Goal: Use online tool/utility: Utilize a website feature to perform a specific function

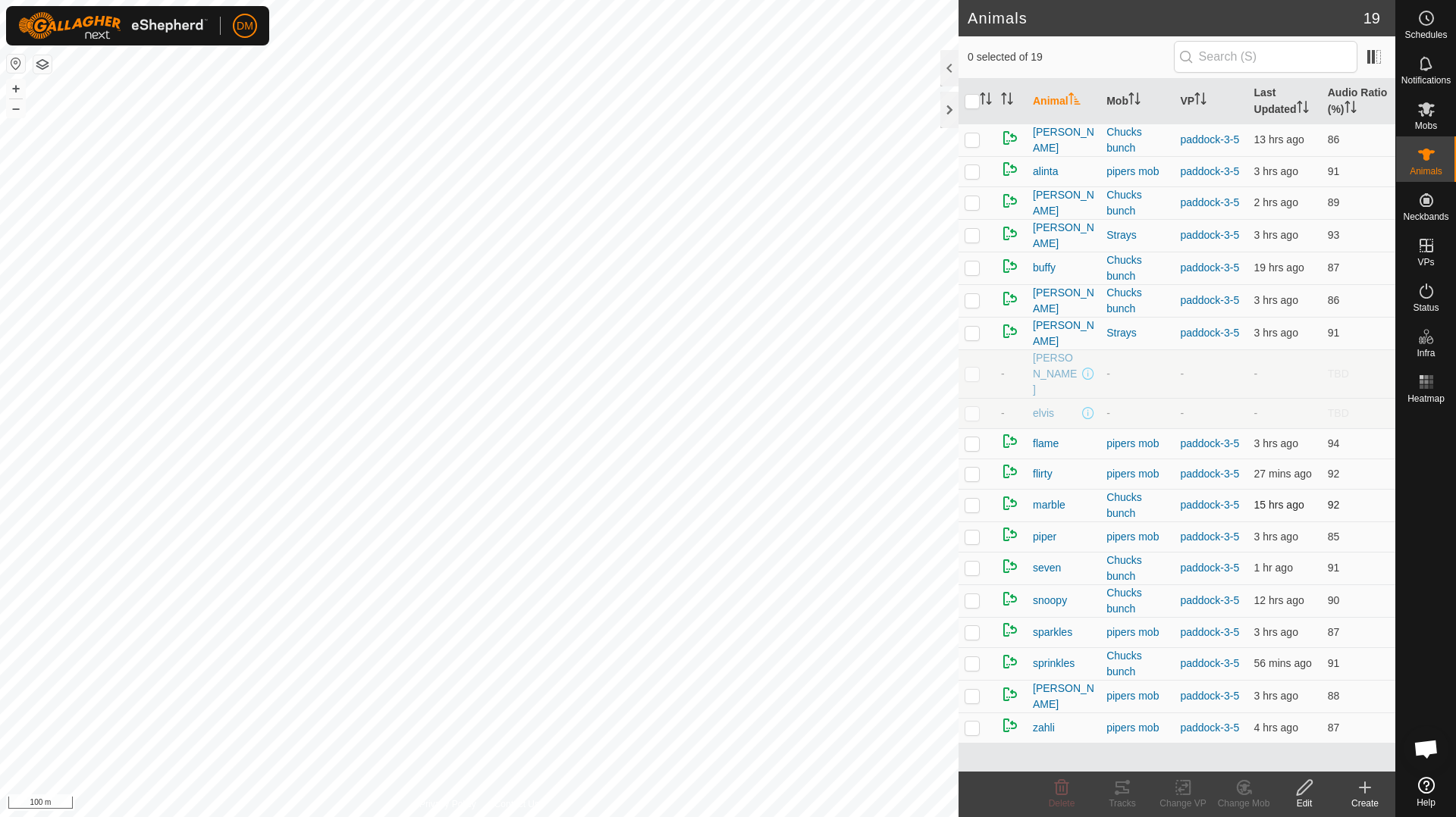
click at [978, 499] on p-checkbox at bounding box center [972, 505] width 15 height 12
checkbox input "true"
click at [1120, 792] on icon at bounding box center [1122, 788] width 14 height 12
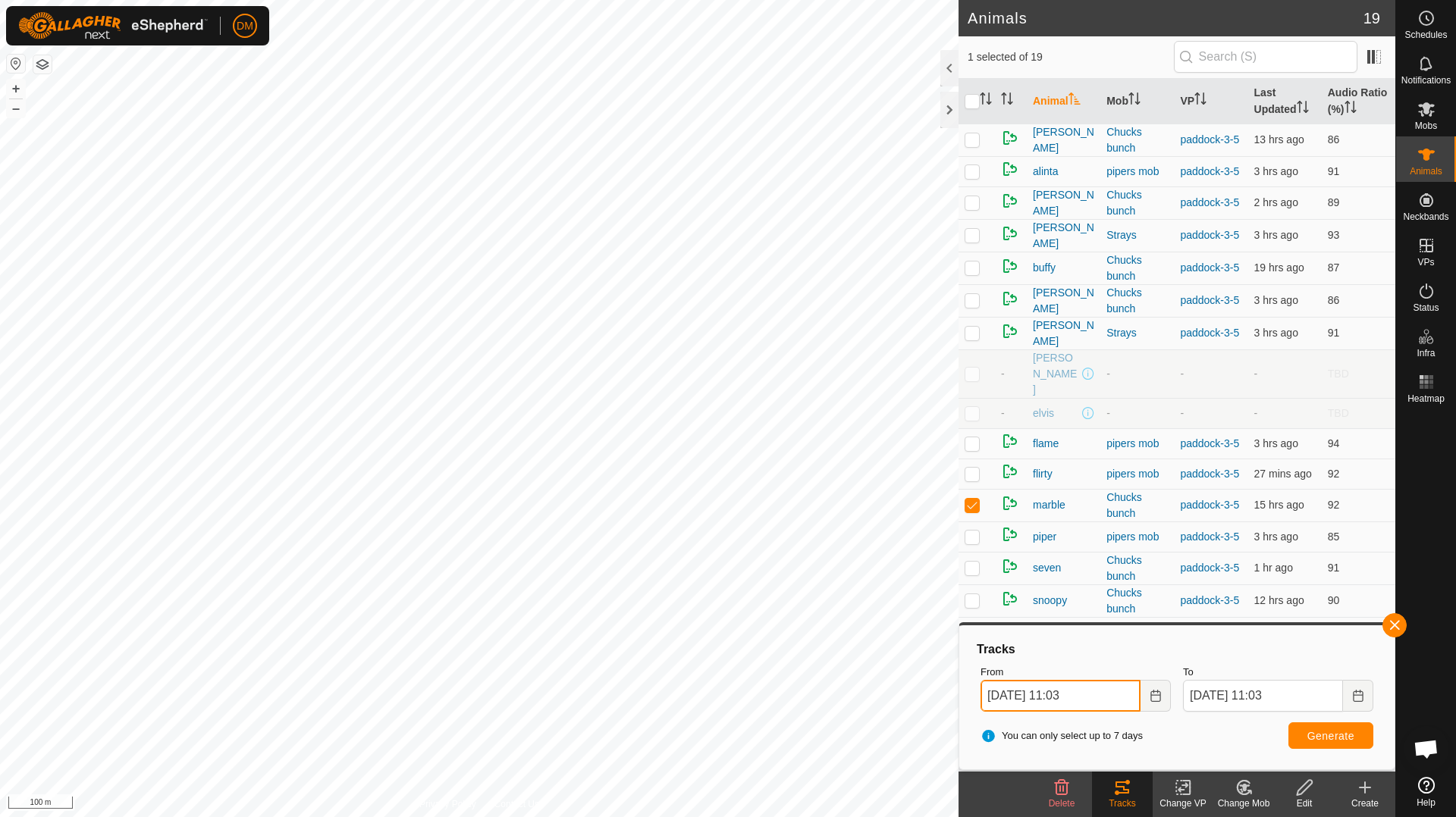
click at [1109, 695] on input "[DATE] 11:03" at bounding box center [1061, 696] width 160 height 32
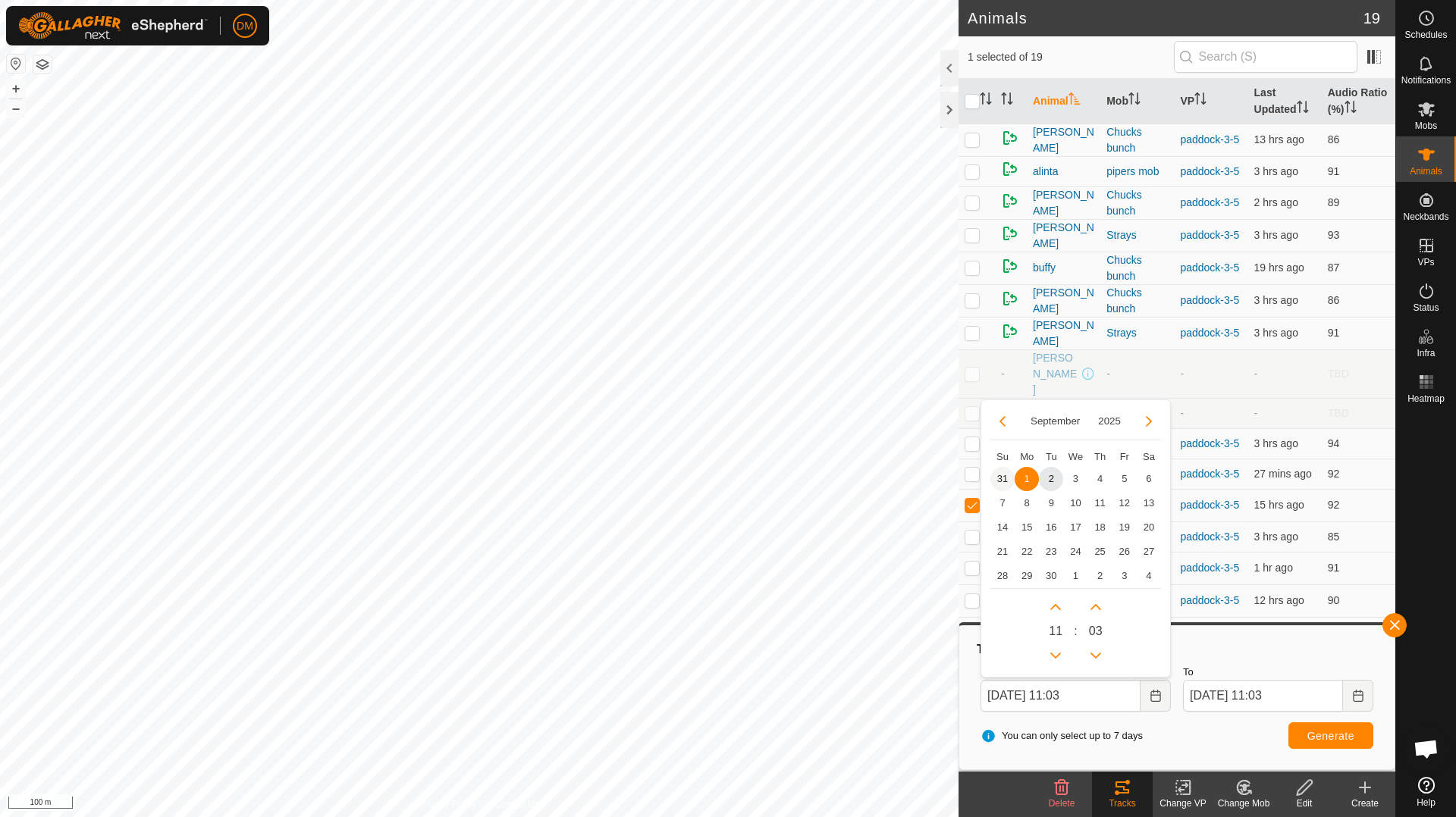
click at [1001, 481] on span "31" at bounding box center [1002, 479] width 24 height 24
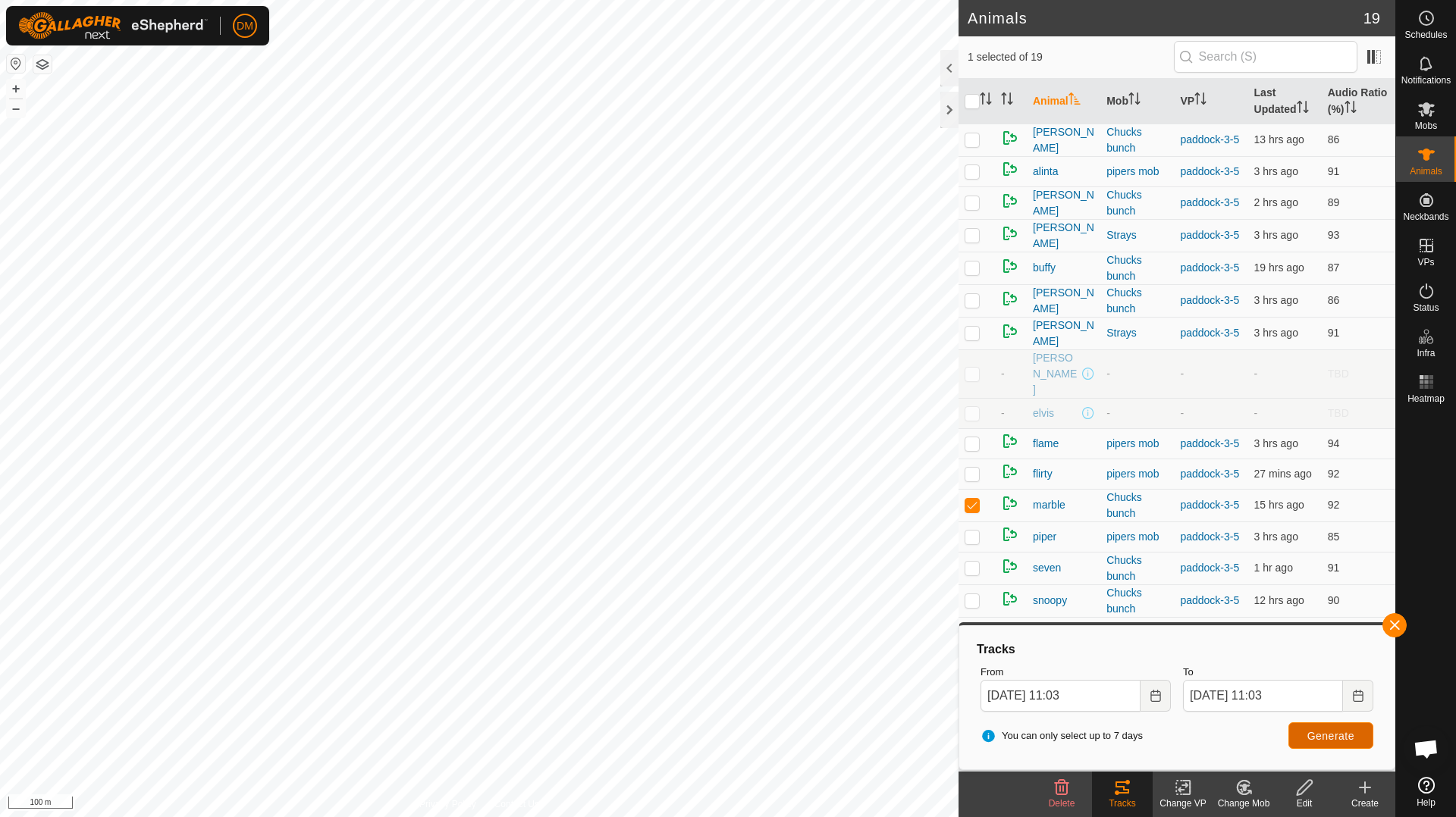
click at [1327, 740] on span "Generate" at bounding box center [1331, 736] width 47 height 12
click at [1155, 698] on icon "Choose Date" at bounding box center [1155, 695] width 12 height 12
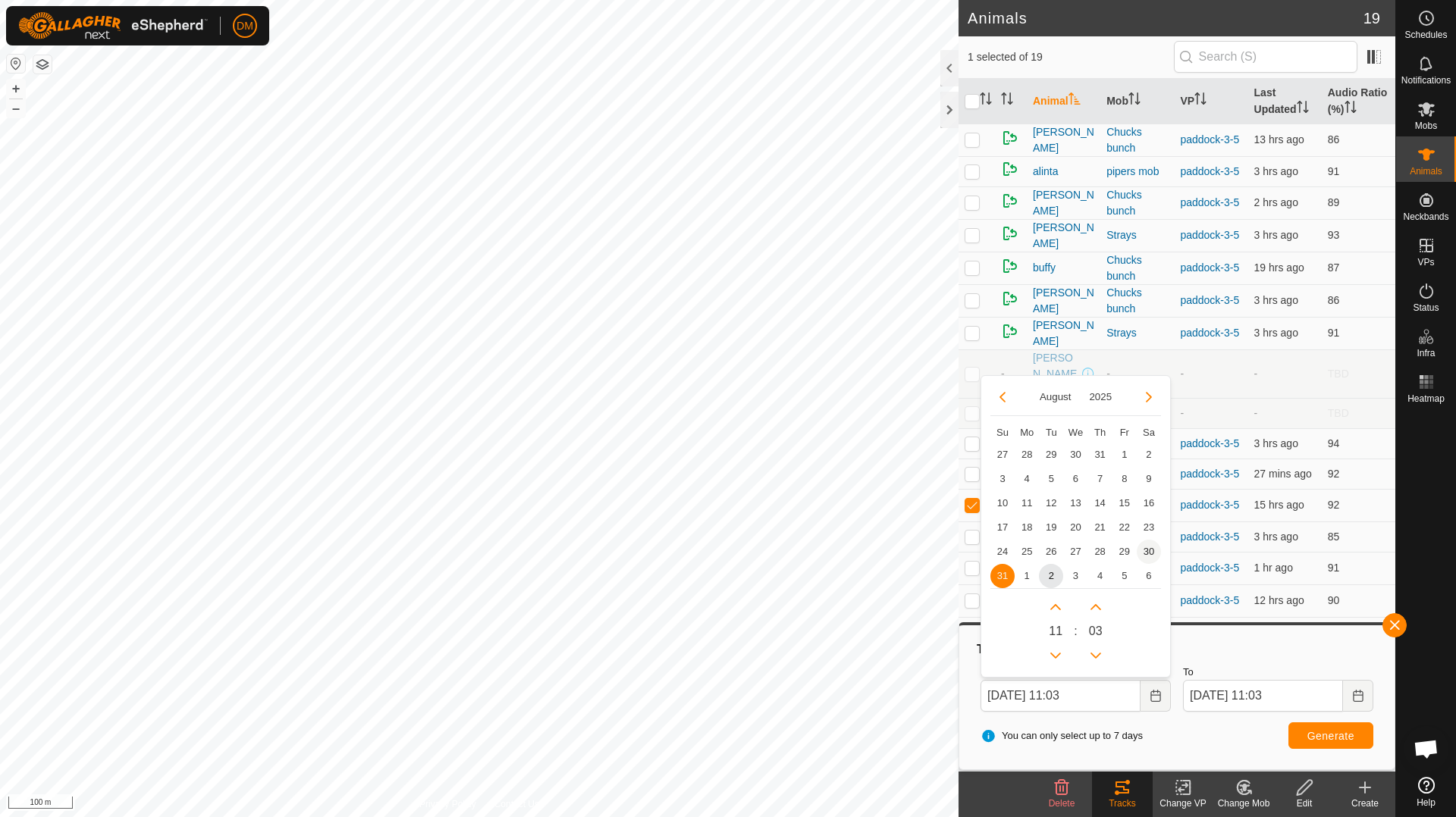
click at [1155, 551] on span "30" at bounding box center [1149, 552] width 24 height 24
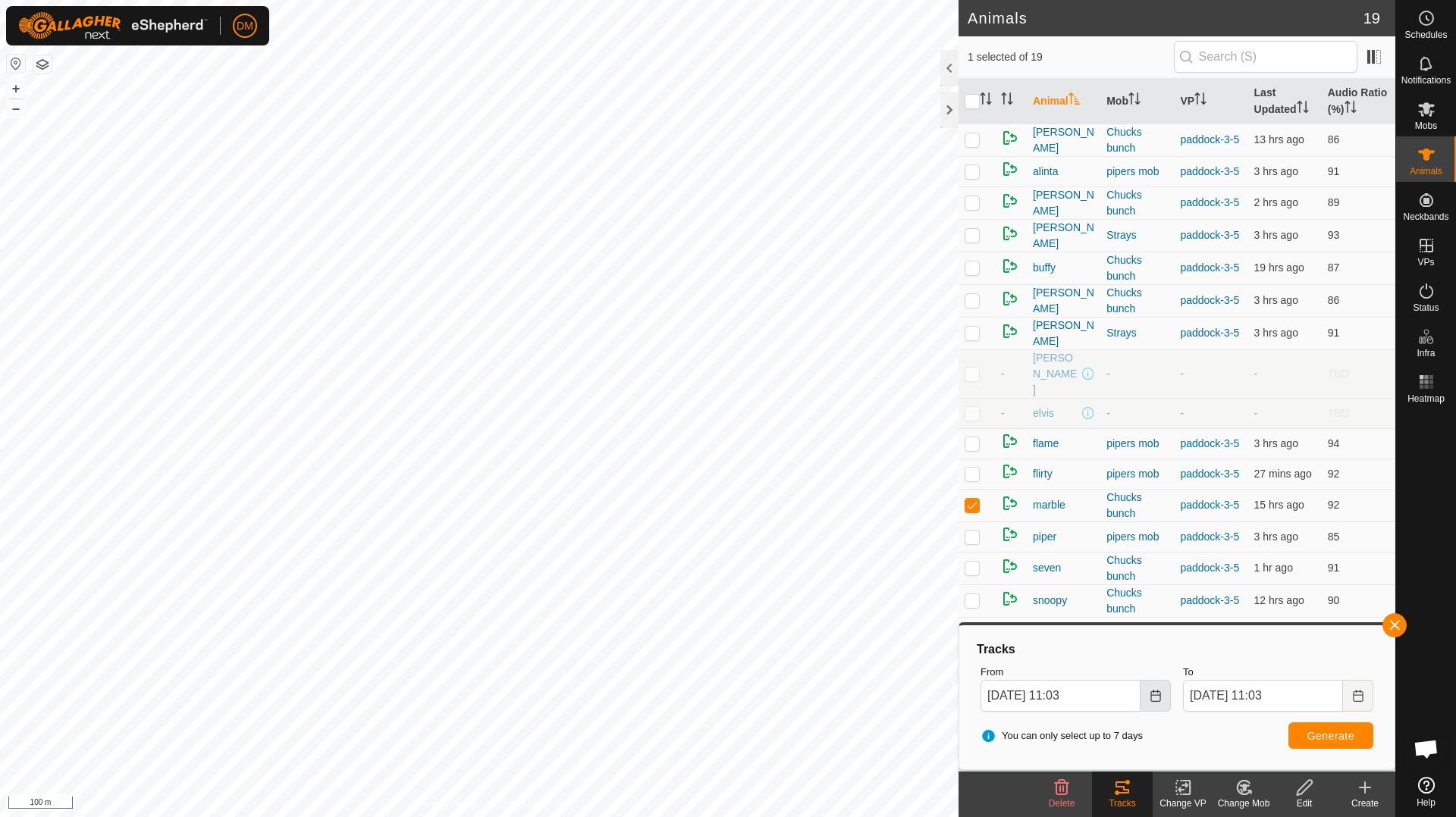
click at [1159, 698] on icon "Choose Date" at bounding box center [1155, 695] width 10 height 12
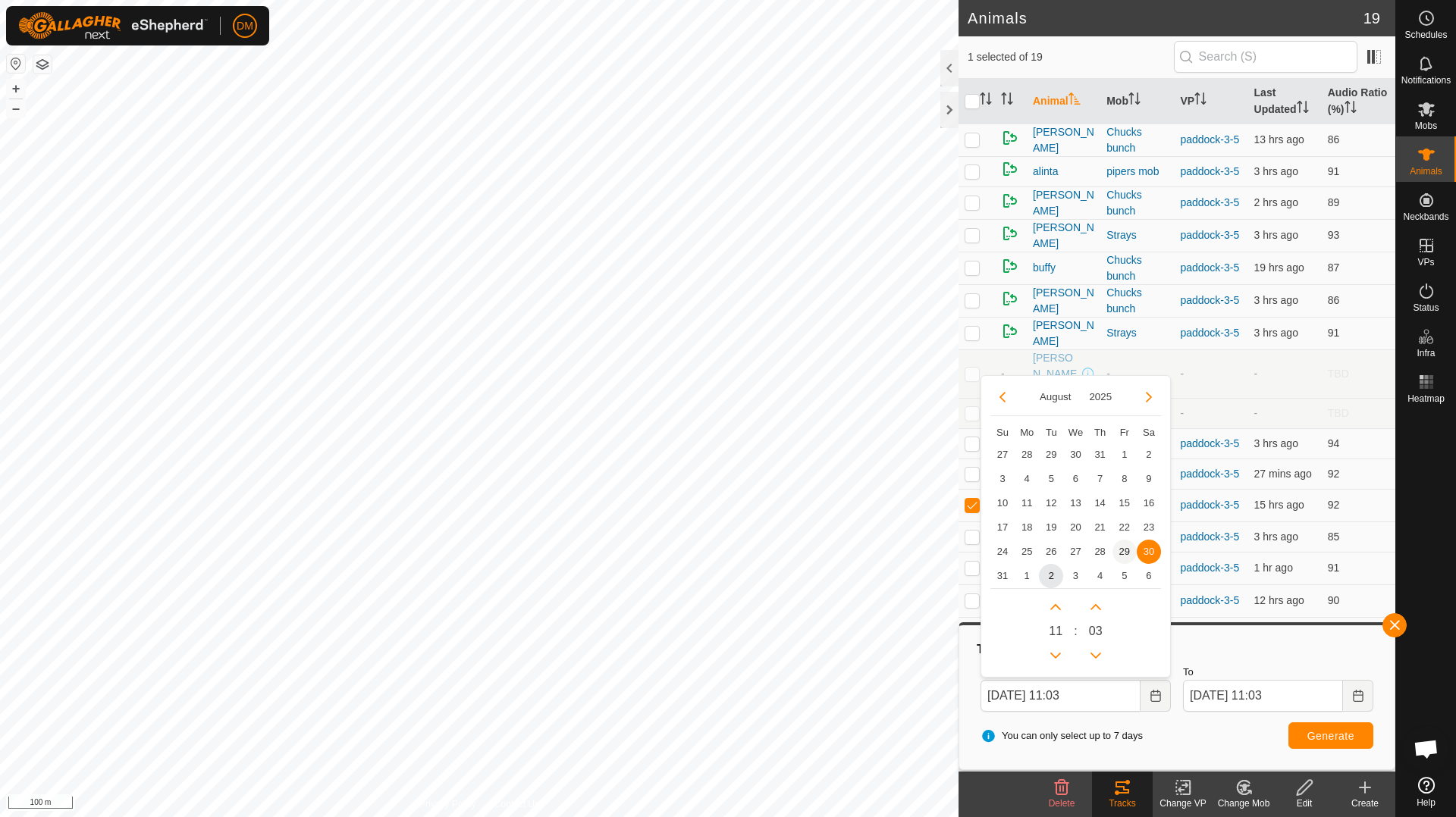
click at [1124, 550] on span "29" at bounding box center [1124, 552] width 24 height 24
type input "[DATE] 11:03"
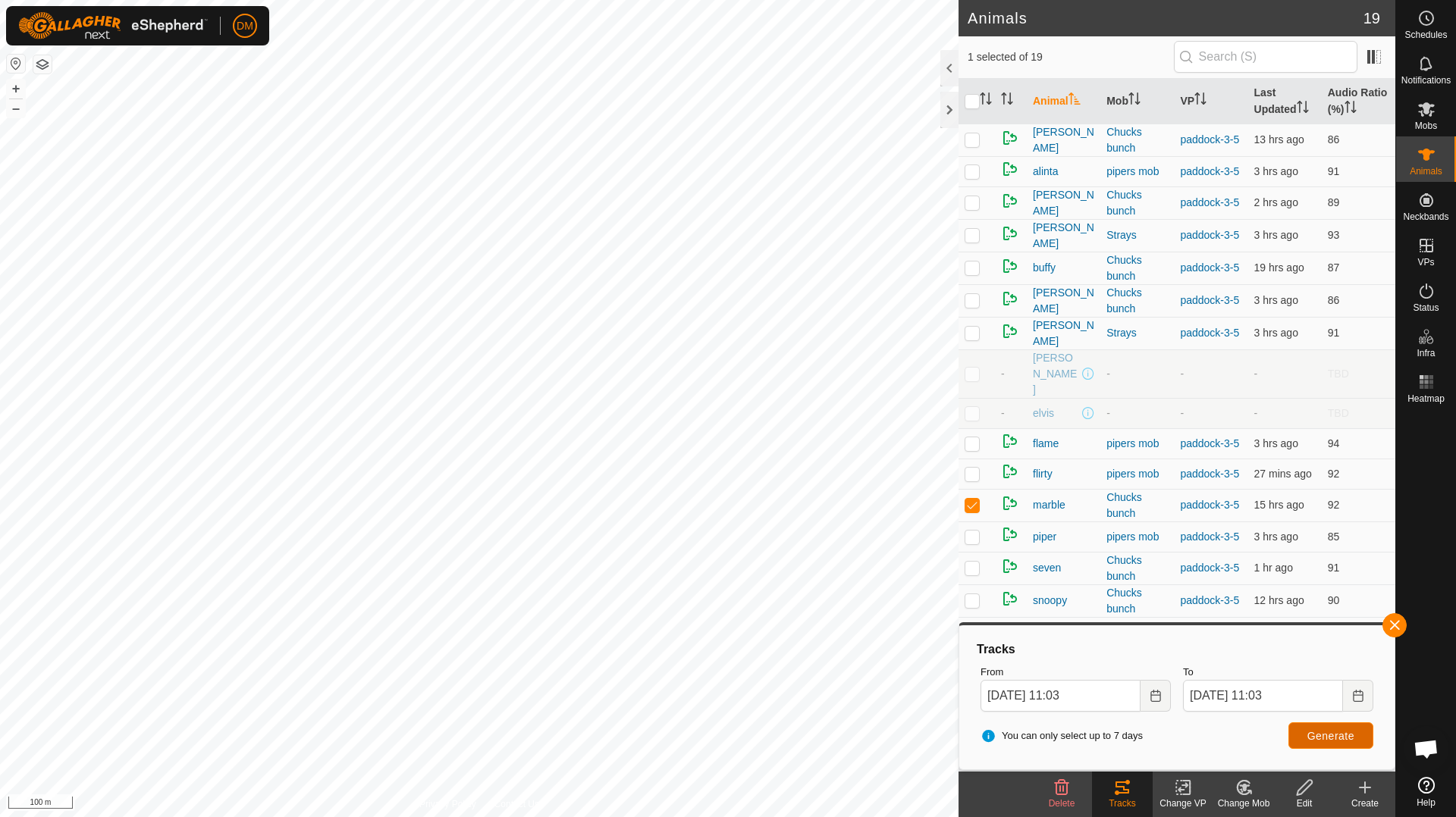
click at [1337, 736] on span "Generate" at bounding box center [1331, 736] width 47 height 12
click at [1399, 624] on button "button" at bounding box center [1395, 625] width 24 height 24
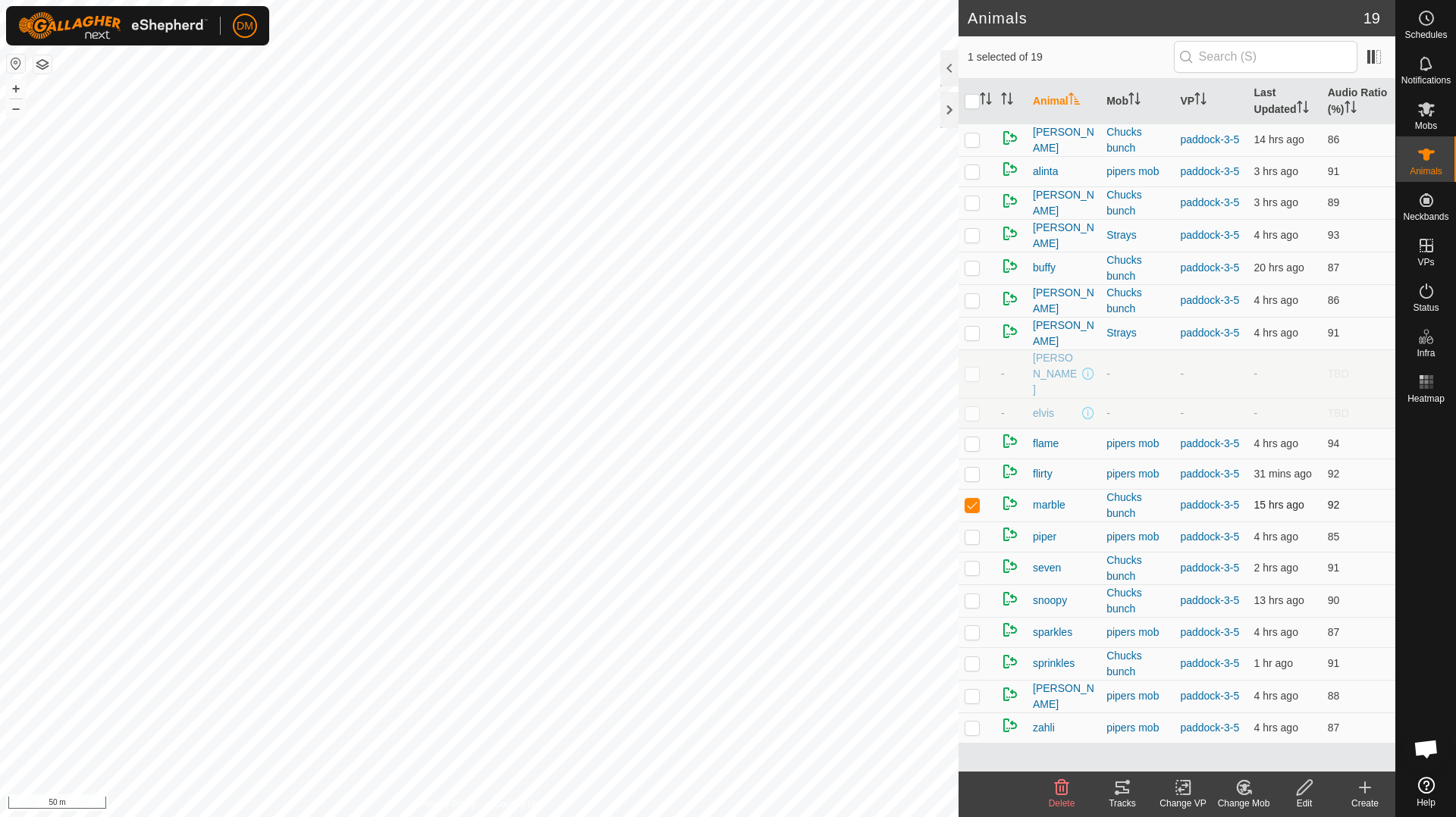
click at [970, 499] on p-checkbox at bounding box center [972, 505] width 15 height 12
checkbox input "false"
click at [972, 266] on p-checkbox at bounding box center [972, 267] width 15 height 12
checkbox input "true"
click at [1008, 139] on img at bounding box center [1009, 138] width 18 height 18
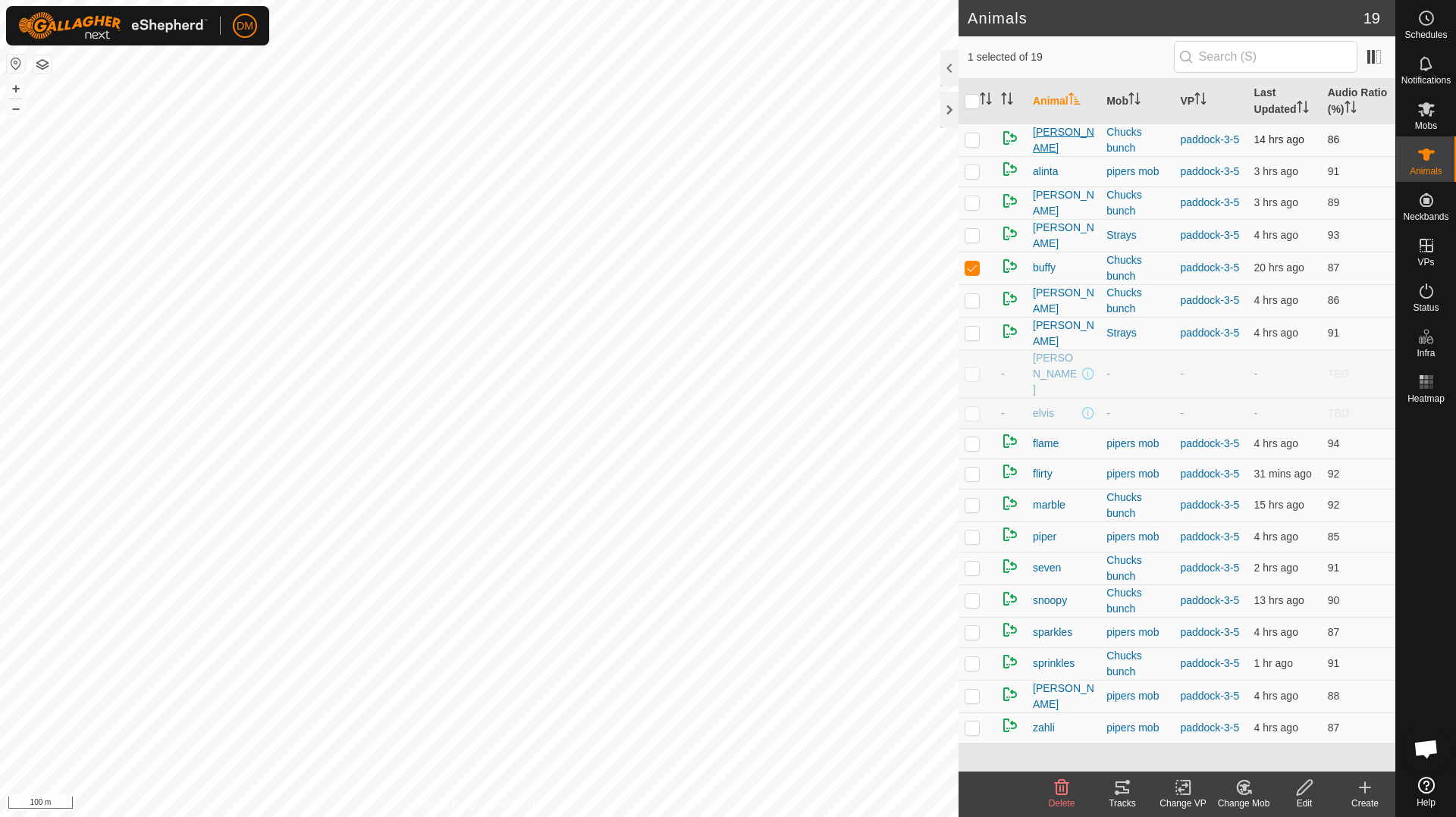
click at [1043, 138] on span "[PERSON_NAME]" at bounding box center [1063, 140] width 61 height 32
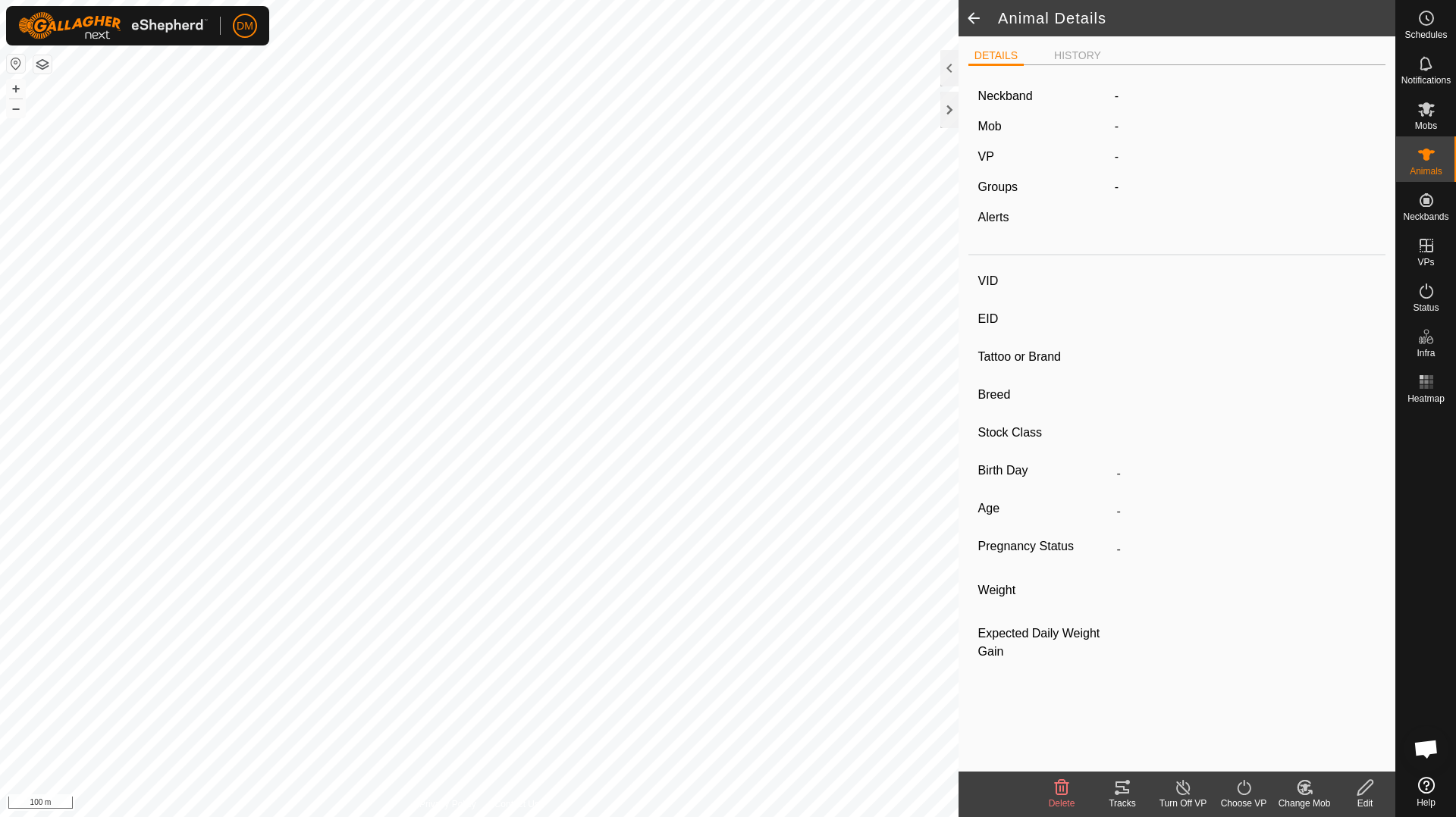
type input "[PERSON_NAME]"
type input "-"
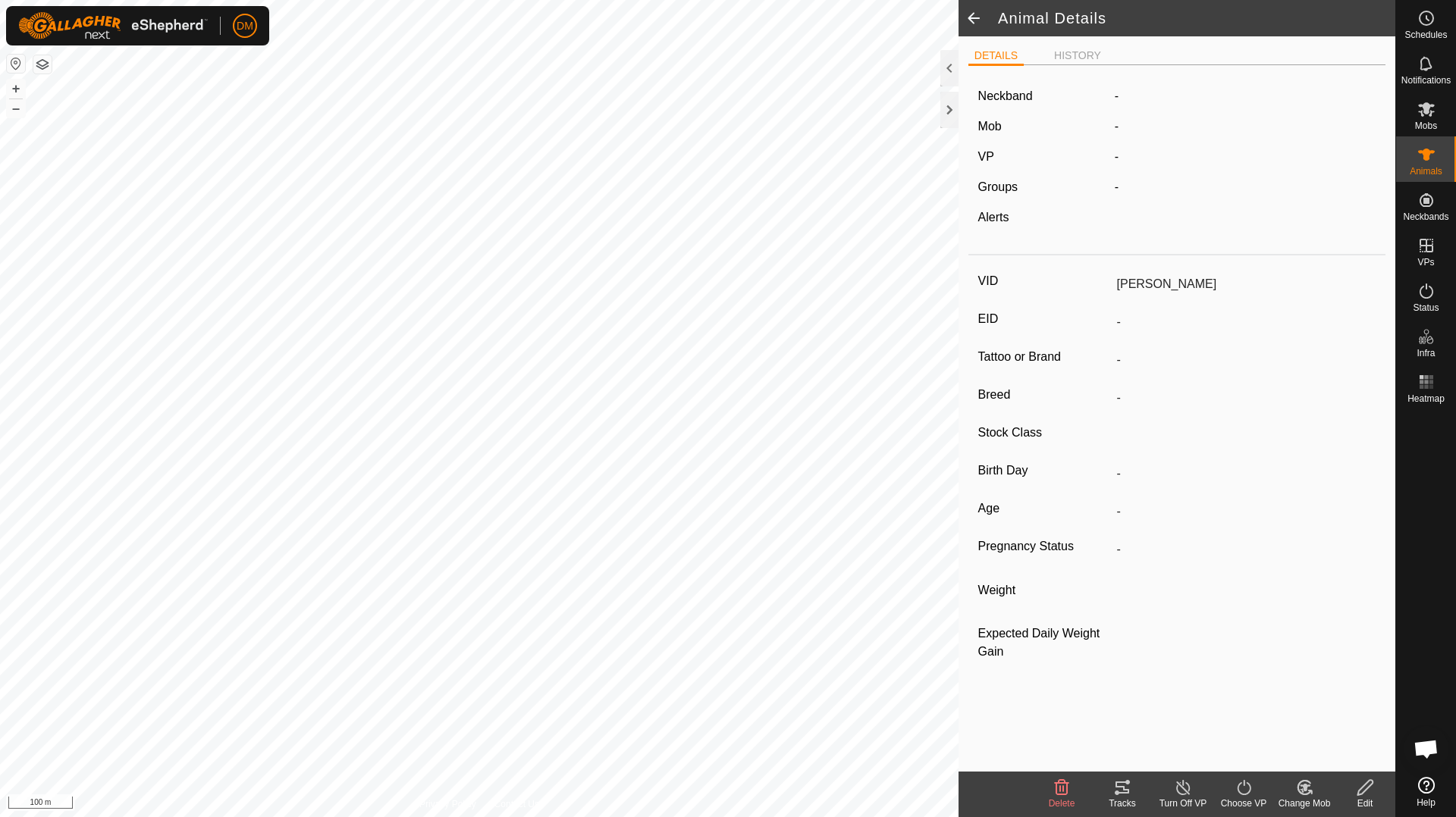
type input "08/2024"
type input "1 year 1 month"
type input "0 kg"
type input "-"
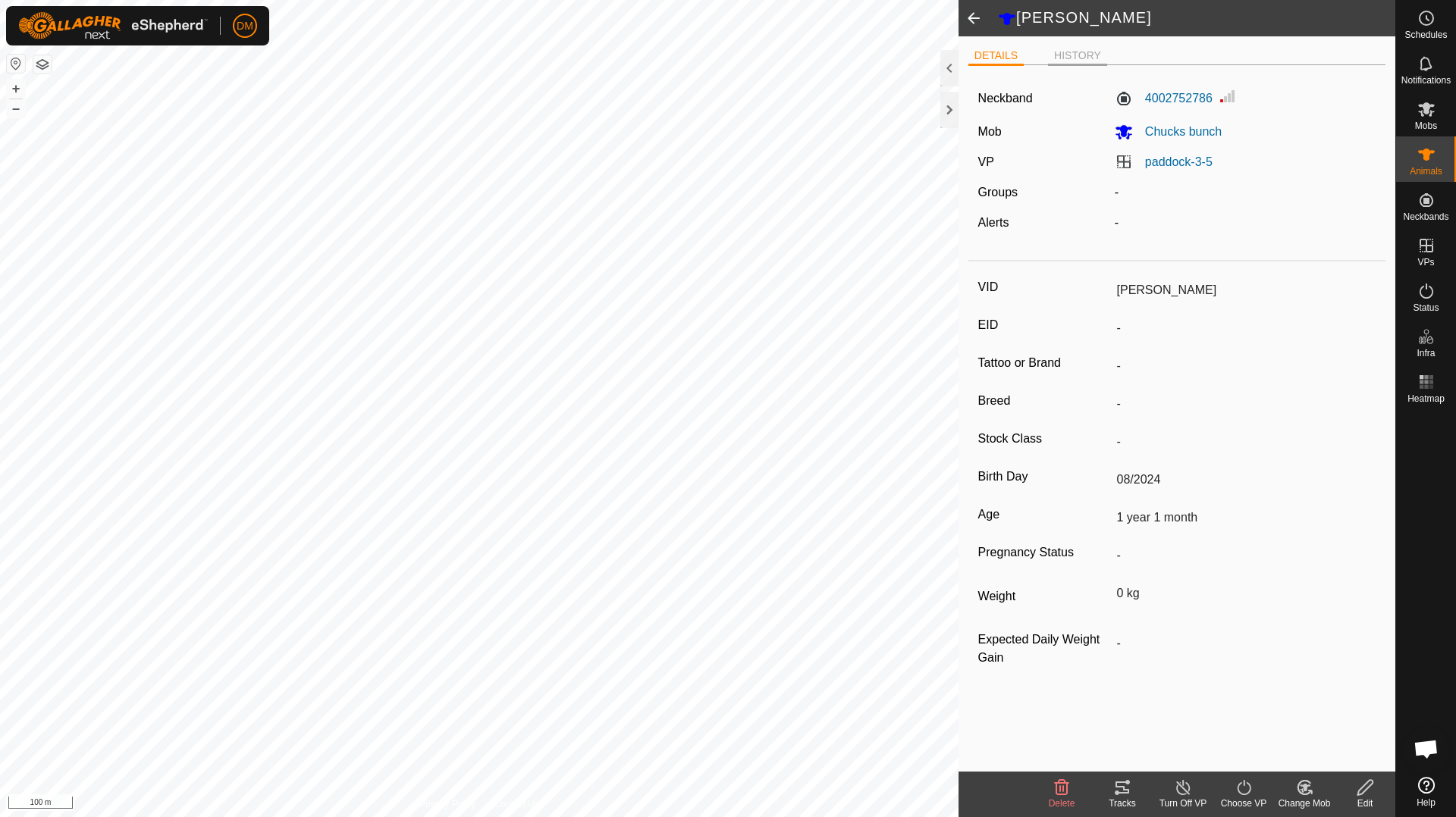
click at [1075, 59] on li "HISTORY" at bounding box center [1077, 57] width 59 height 18
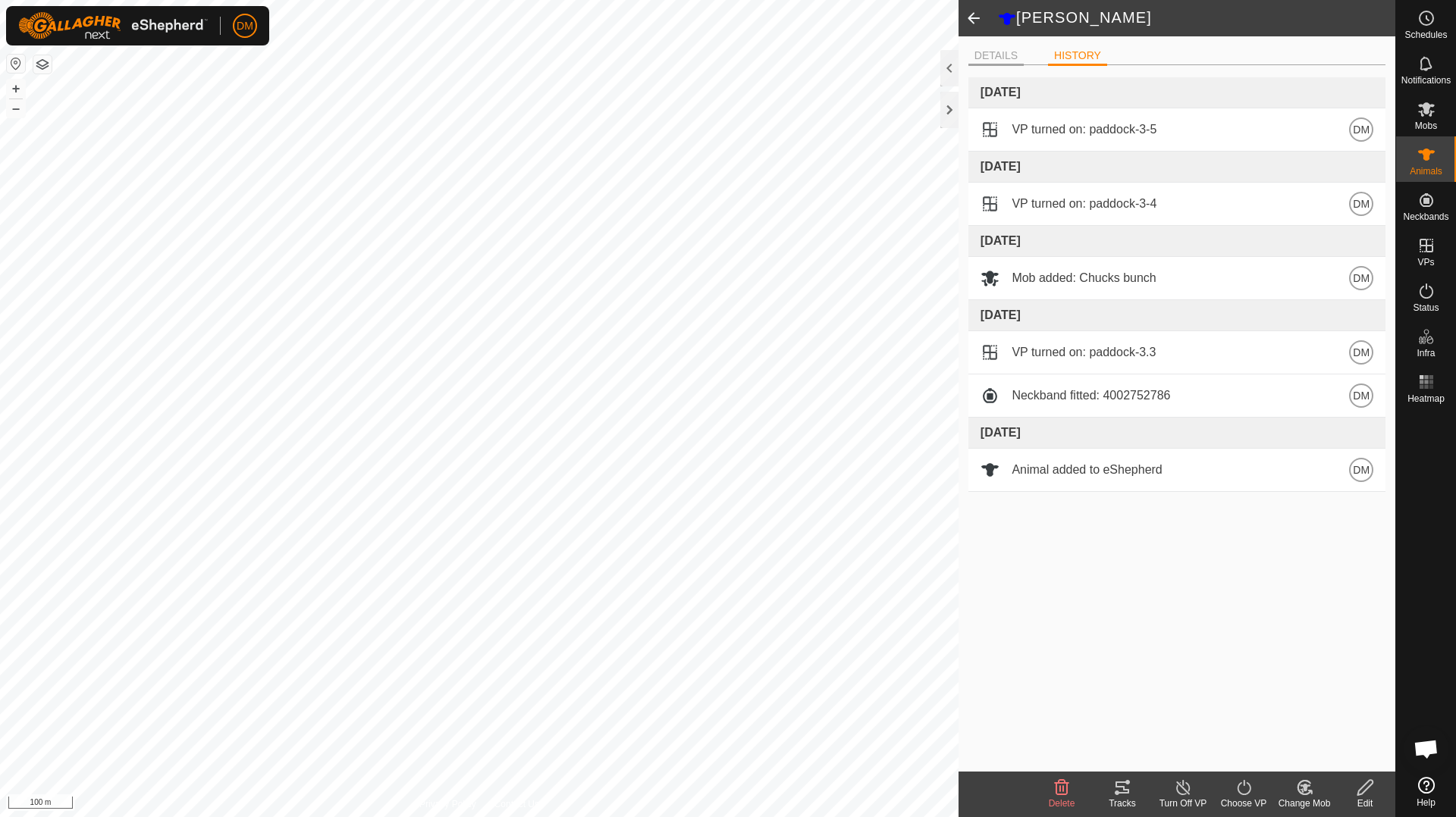
click at [997, 56] on li "DETAILS" at bounding box center [995, 57] width 55 height 18
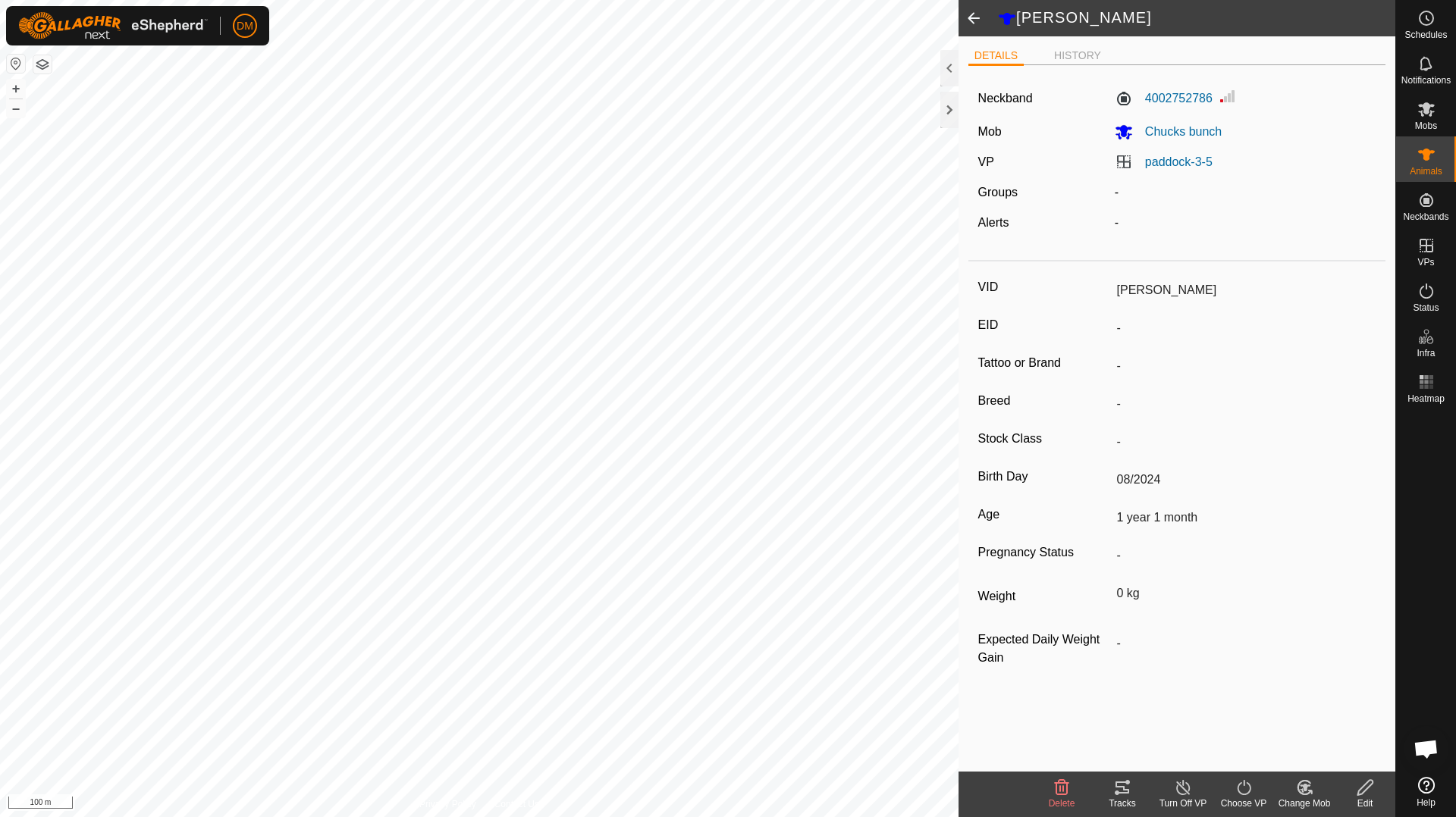
click at [1442, 587] on div at bounding box center [1426, 591] width 60 height 362
click at [1428, 391] on es-heatmap-svg-icon at bounding box center [1426, 382] width 27 height 24
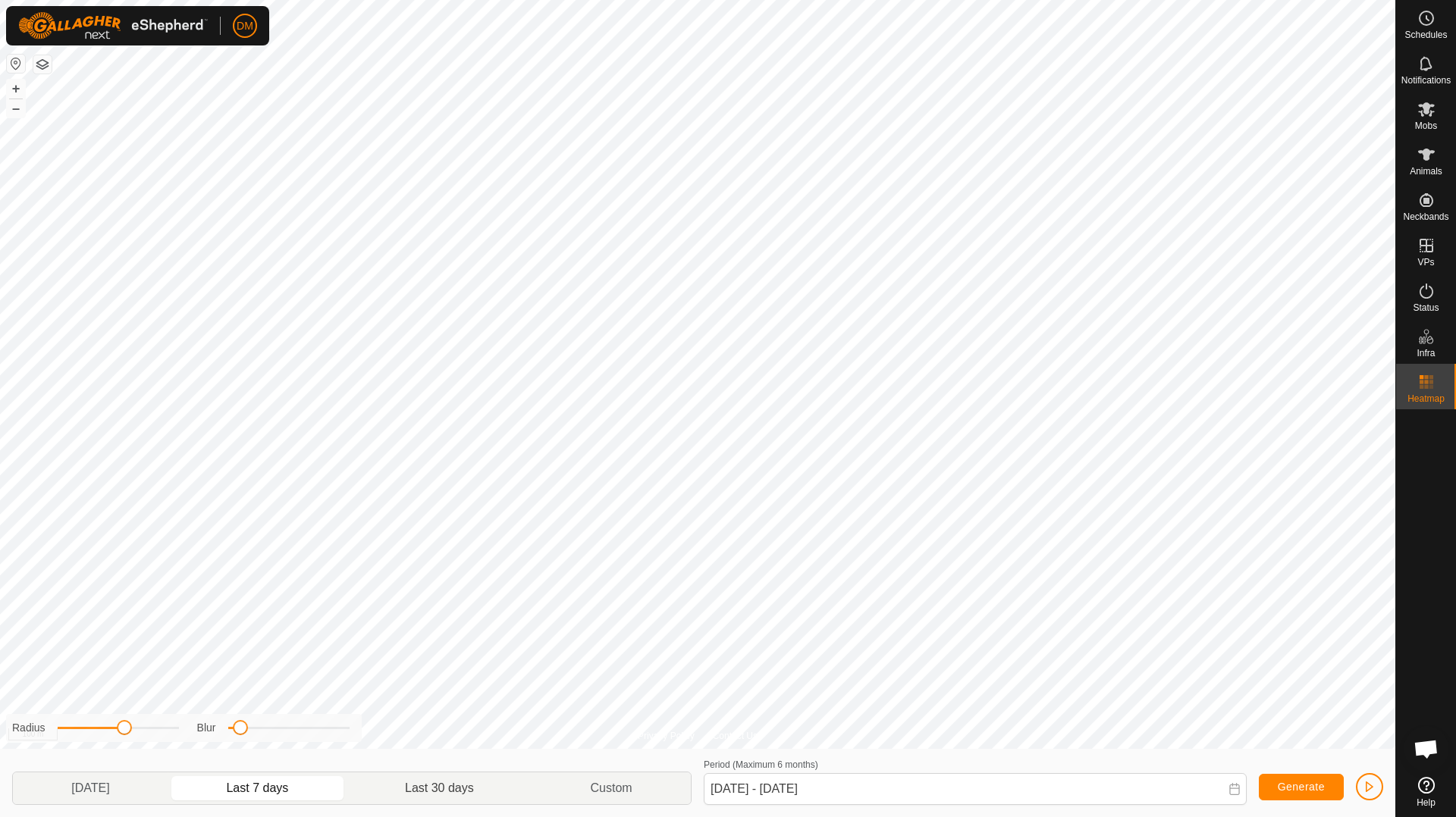
click at [469, 794] on p-togglebutton "Last 30 days" at bounding box center [440, 788] width 185 height 32
click at [608, 791] on p-togglebutton "Custom" at bounding box center [612, 788] width 159 height 32
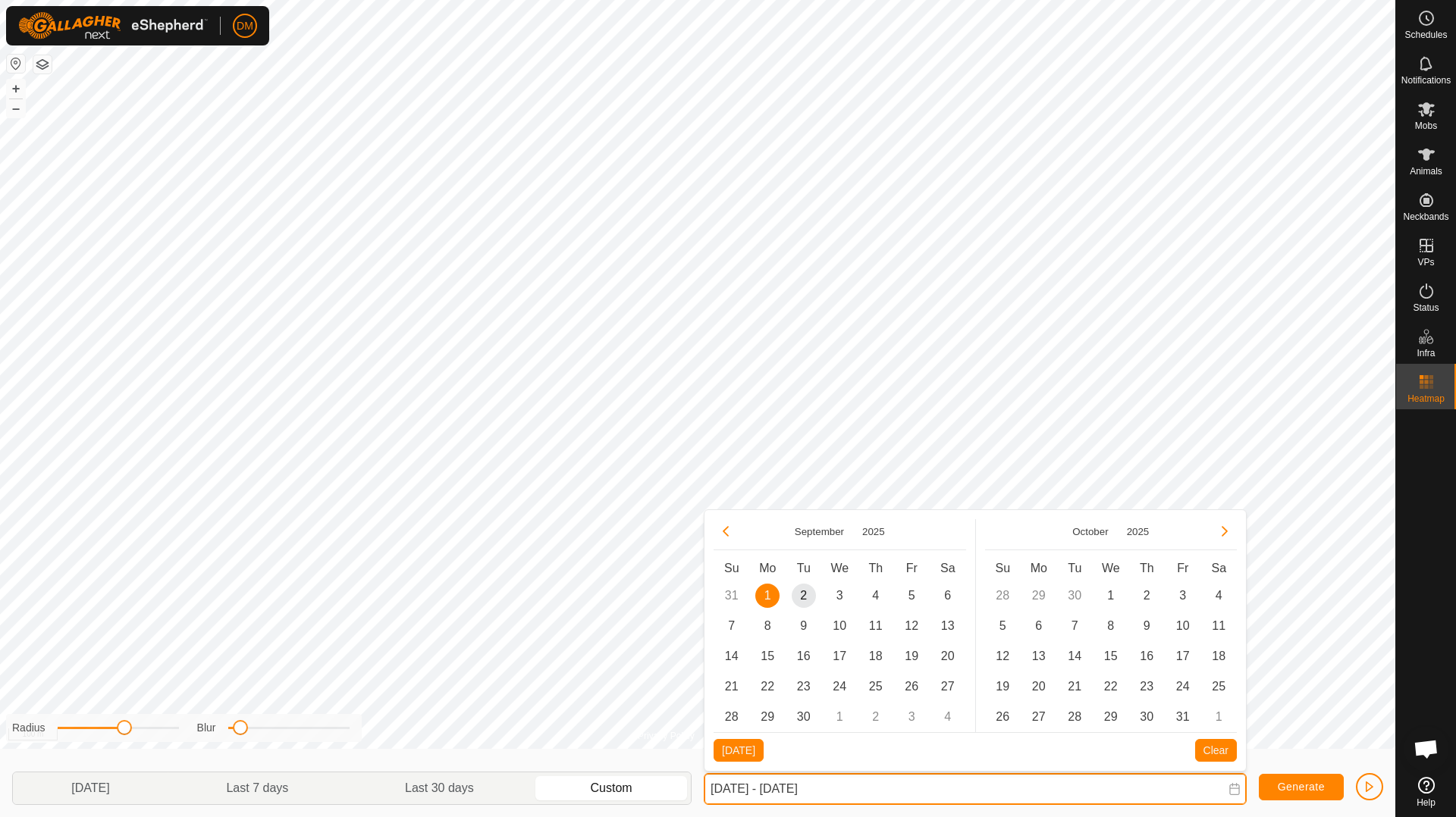
click at [726, 788] on input "[DATE] - [DATE]" at bounding box center [975, 789] width 543 height 32
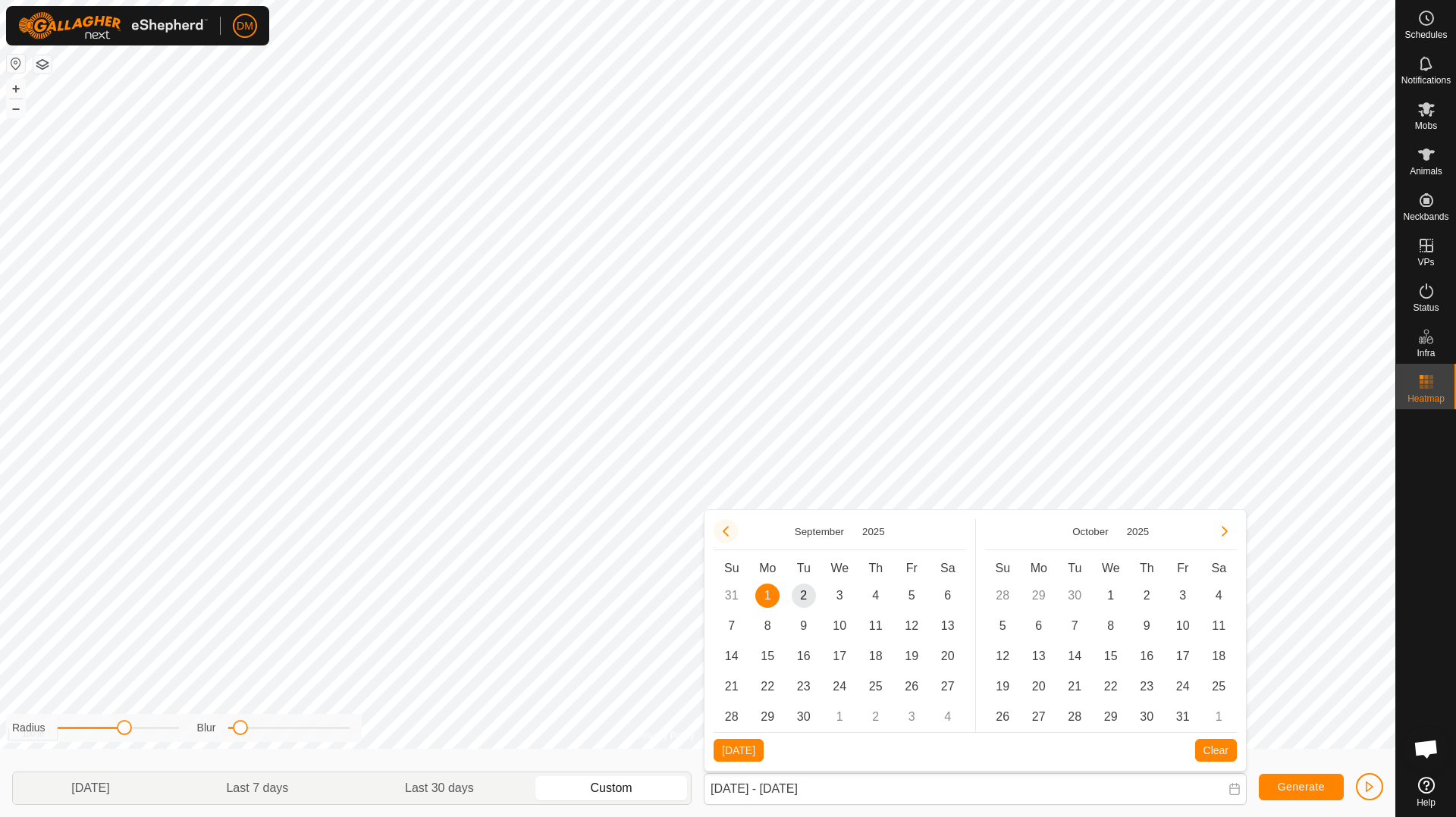
click at [722, 533] on button "Previous Month" at bounding box center [726, 531] width 24 height 24
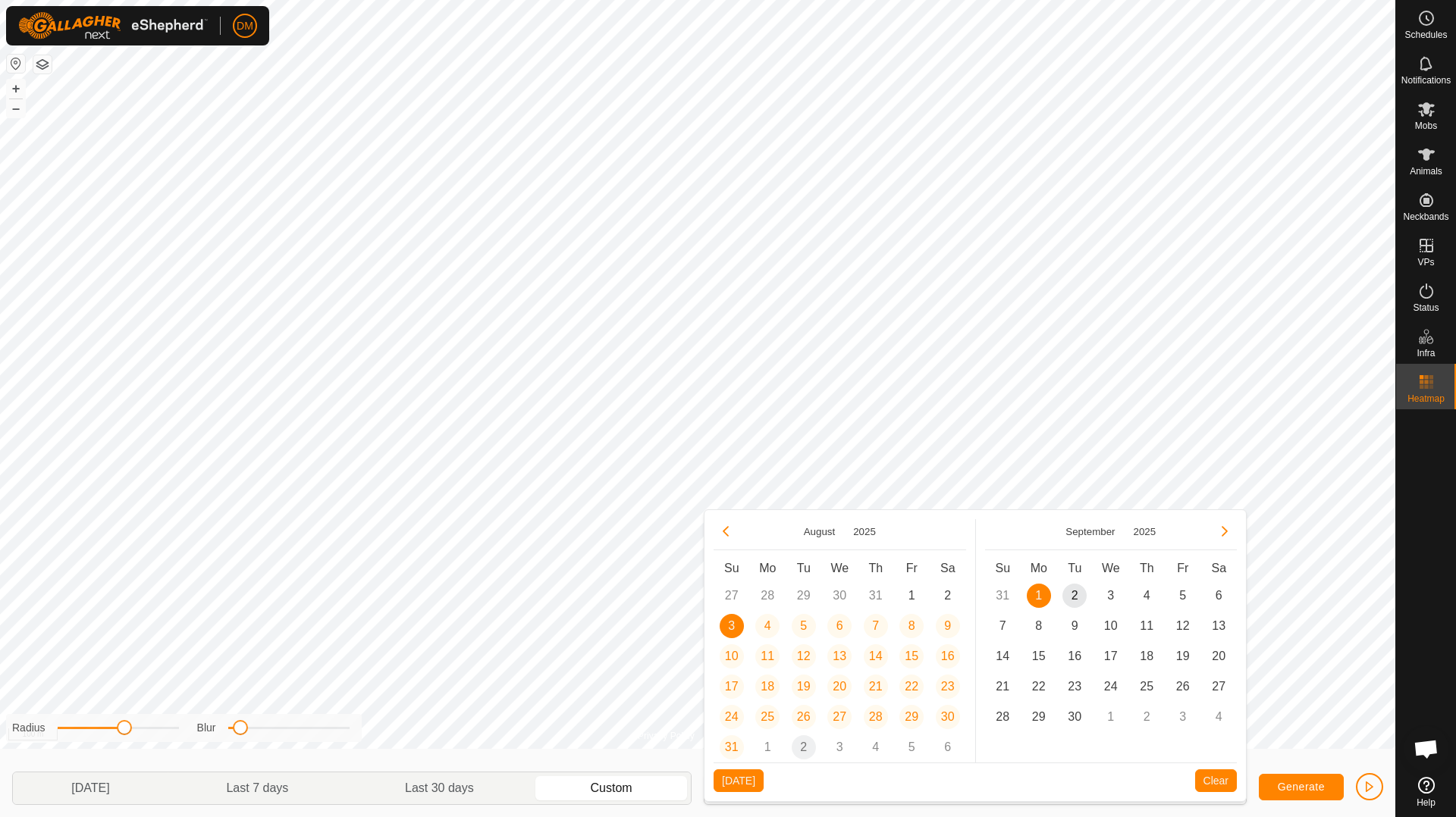
click at [722, 533] on button "Previous Month" at bounding box center [726, 531] width 24 height 24
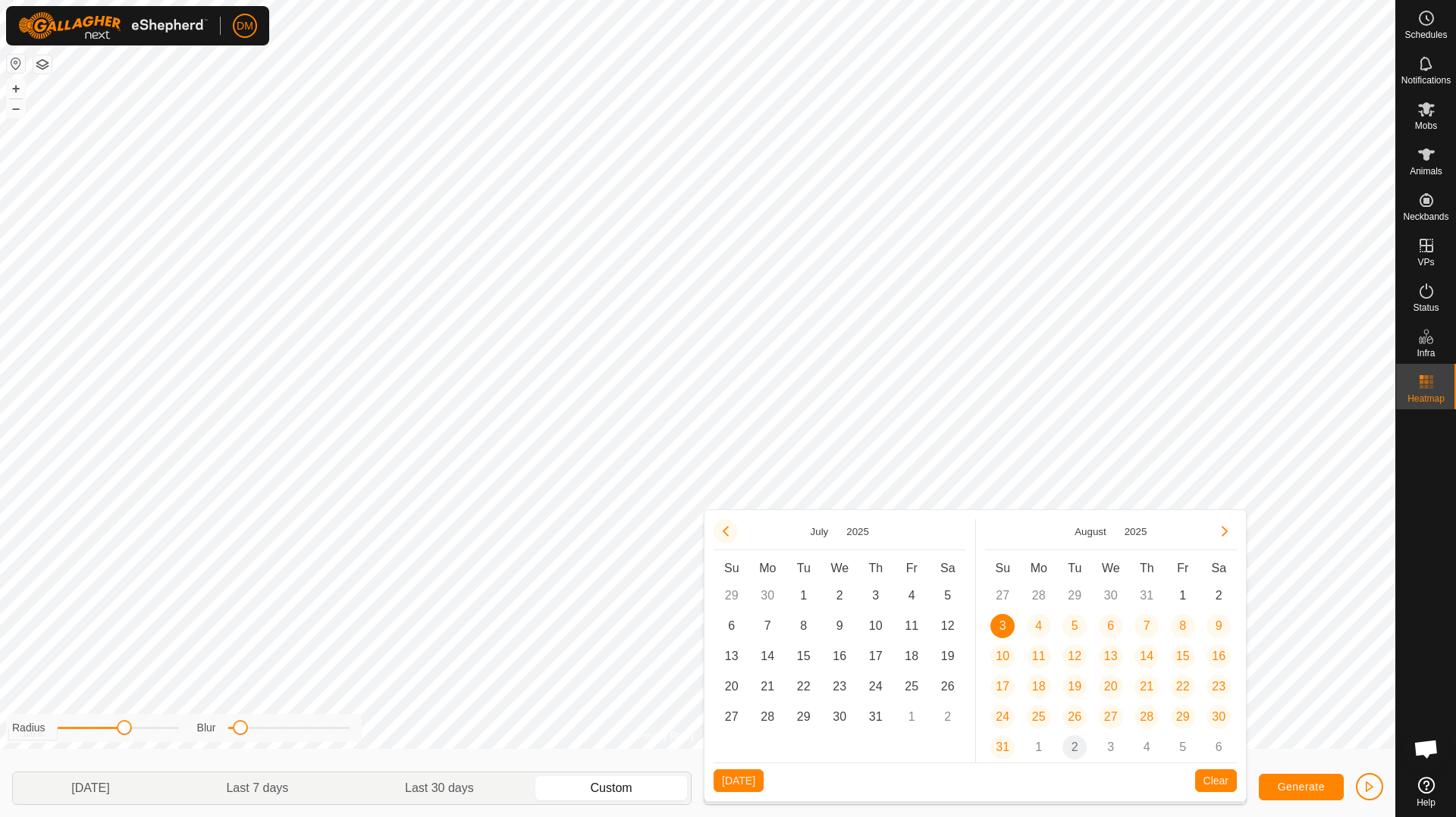
click at [723, 533] on button "Previous Month" at bounding box center [726, 531] width 24 height 24
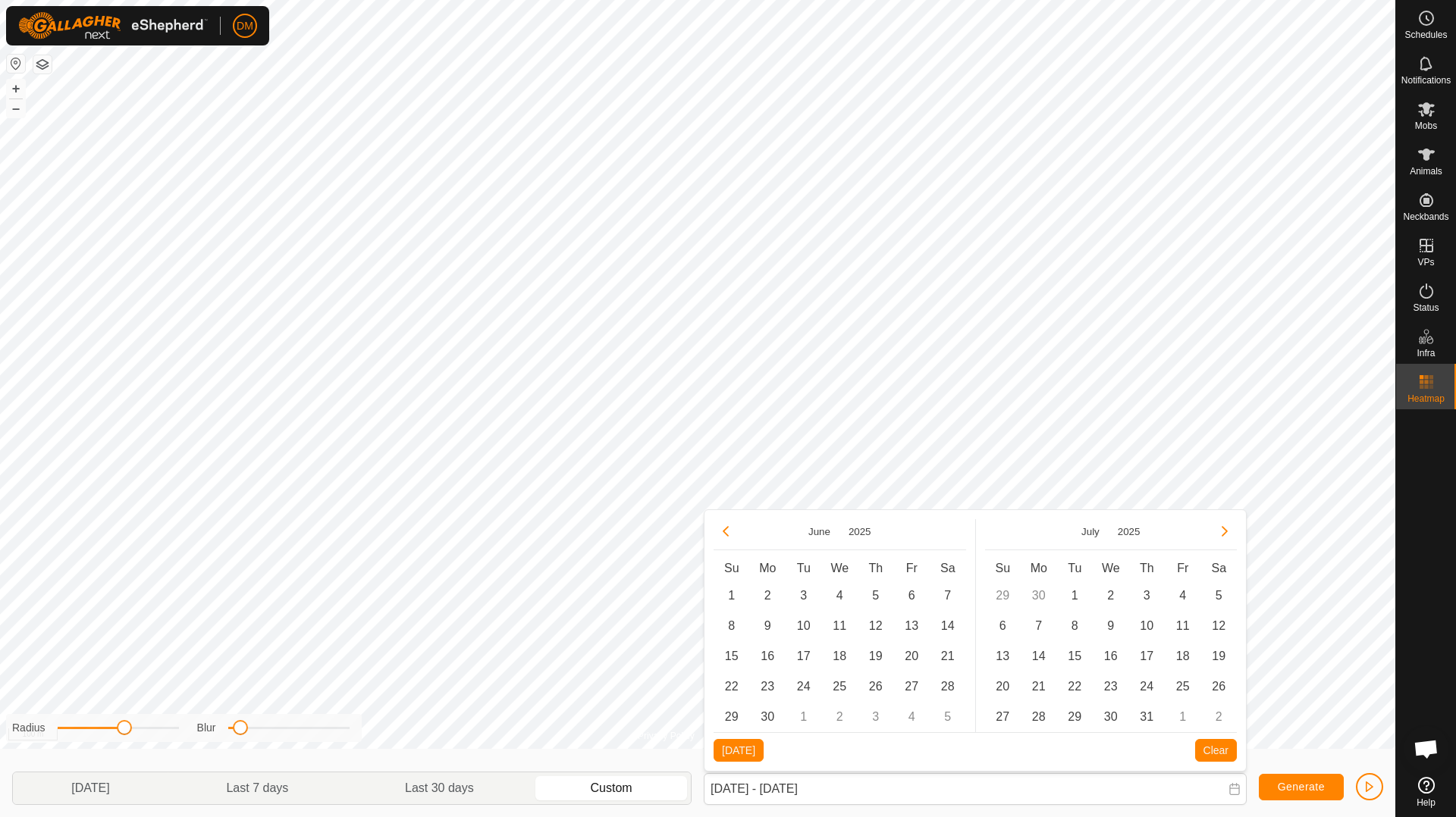
click at [723, 533] on button "Previous Month" at bounding box center [726, 531] width 24 height 24
click at [1001, 593] on span "1" at bounding box center [1002, 595] width 24 height 24
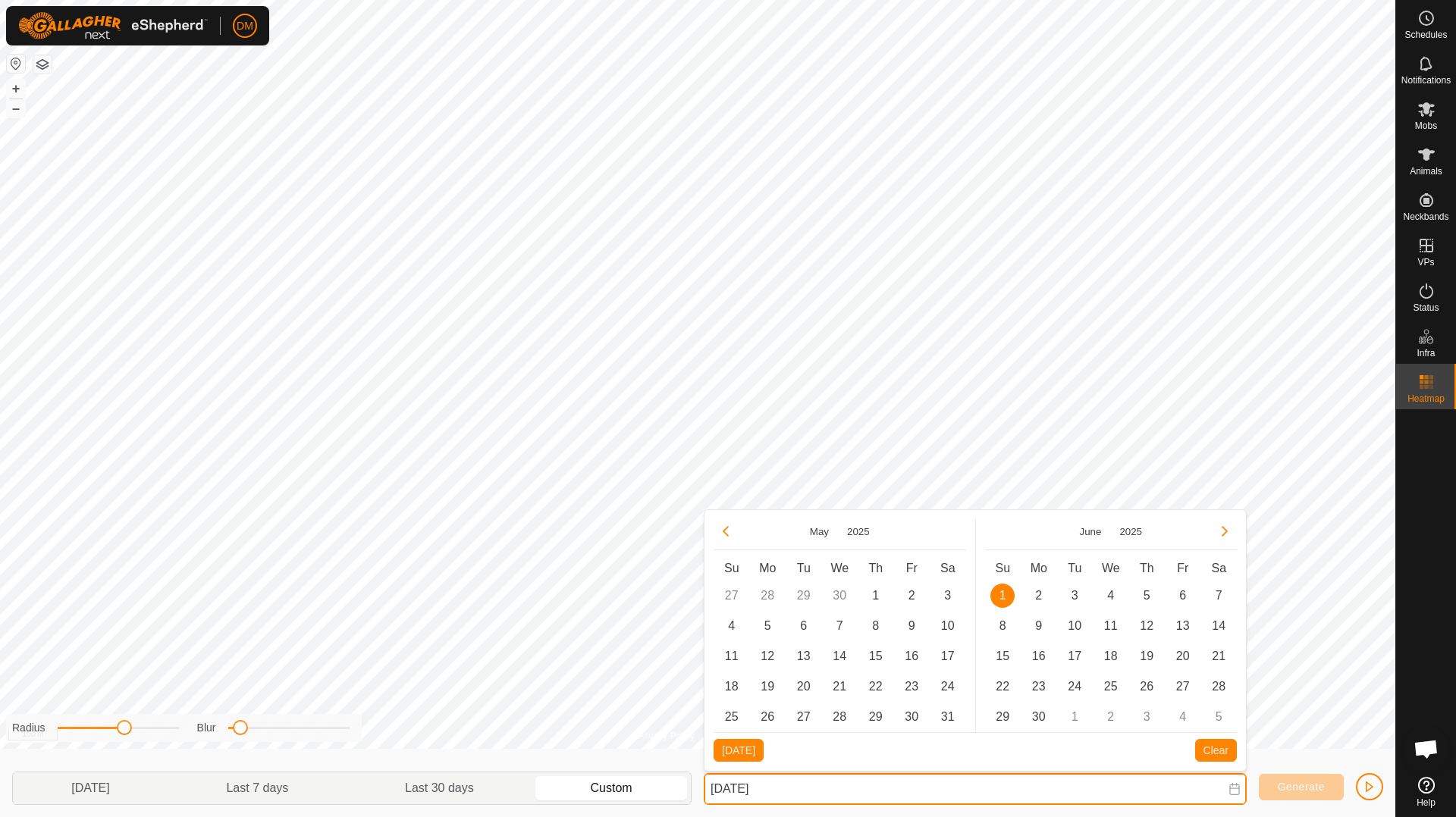
click at [989, 795] on input "[DATE]" at bounding box center [975, 789] width 543 height 32
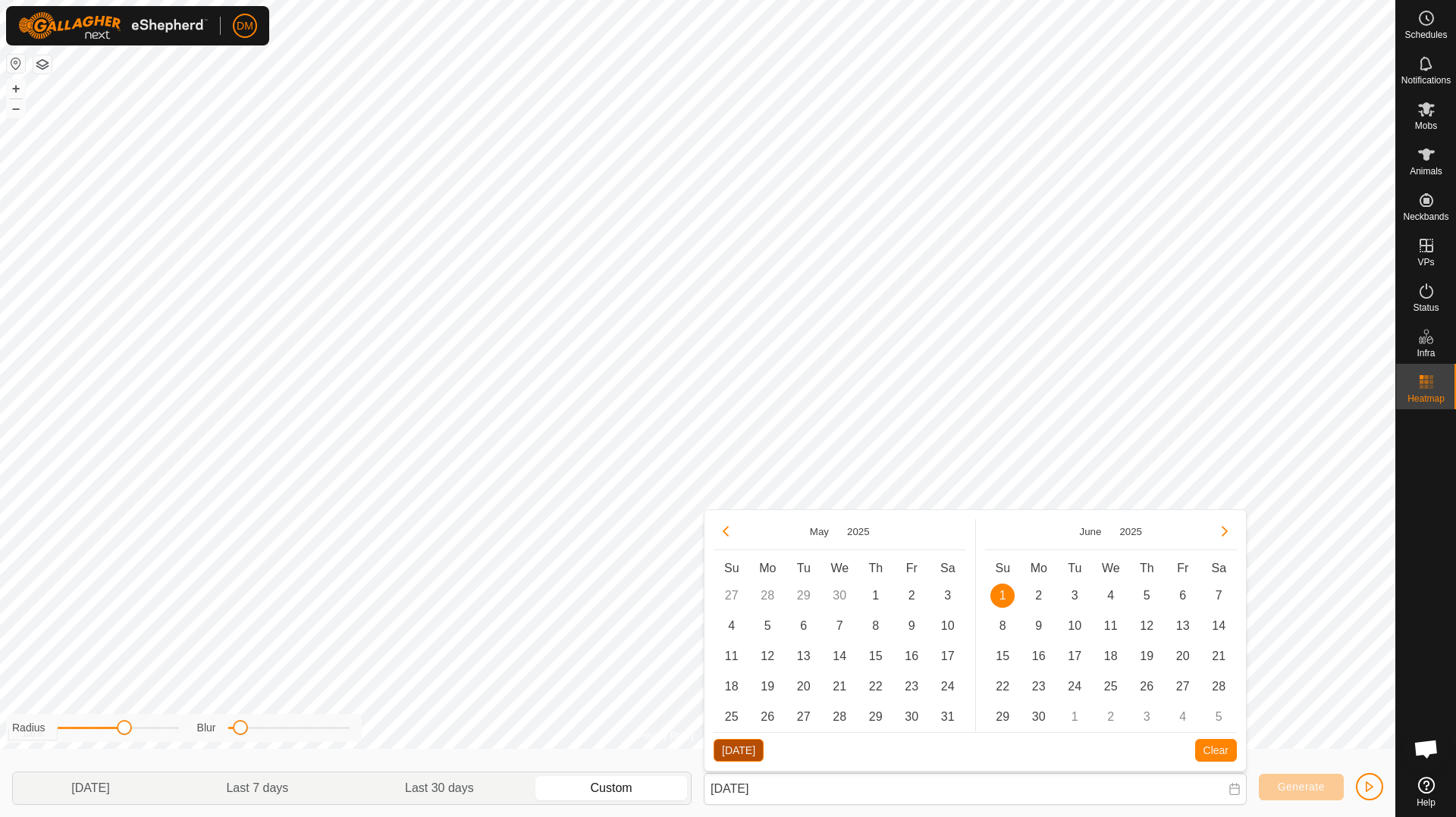
click at [737, 752] on button "[DATE]" at bounding box center [738, 750] width 50 height 23
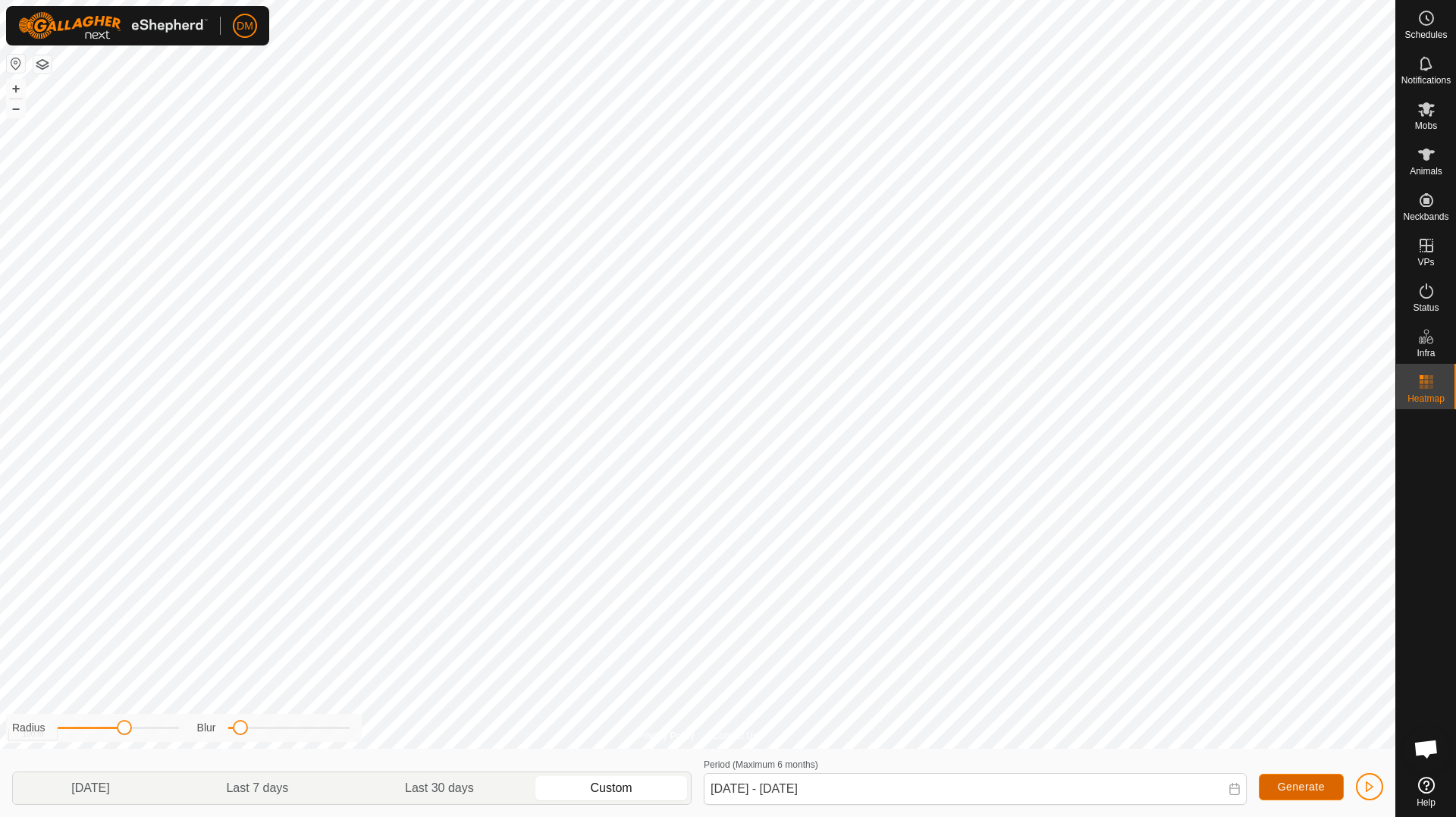
click at [1308, 788] on span "Generate" at bounding box center [1301, 787] width 47 height 12
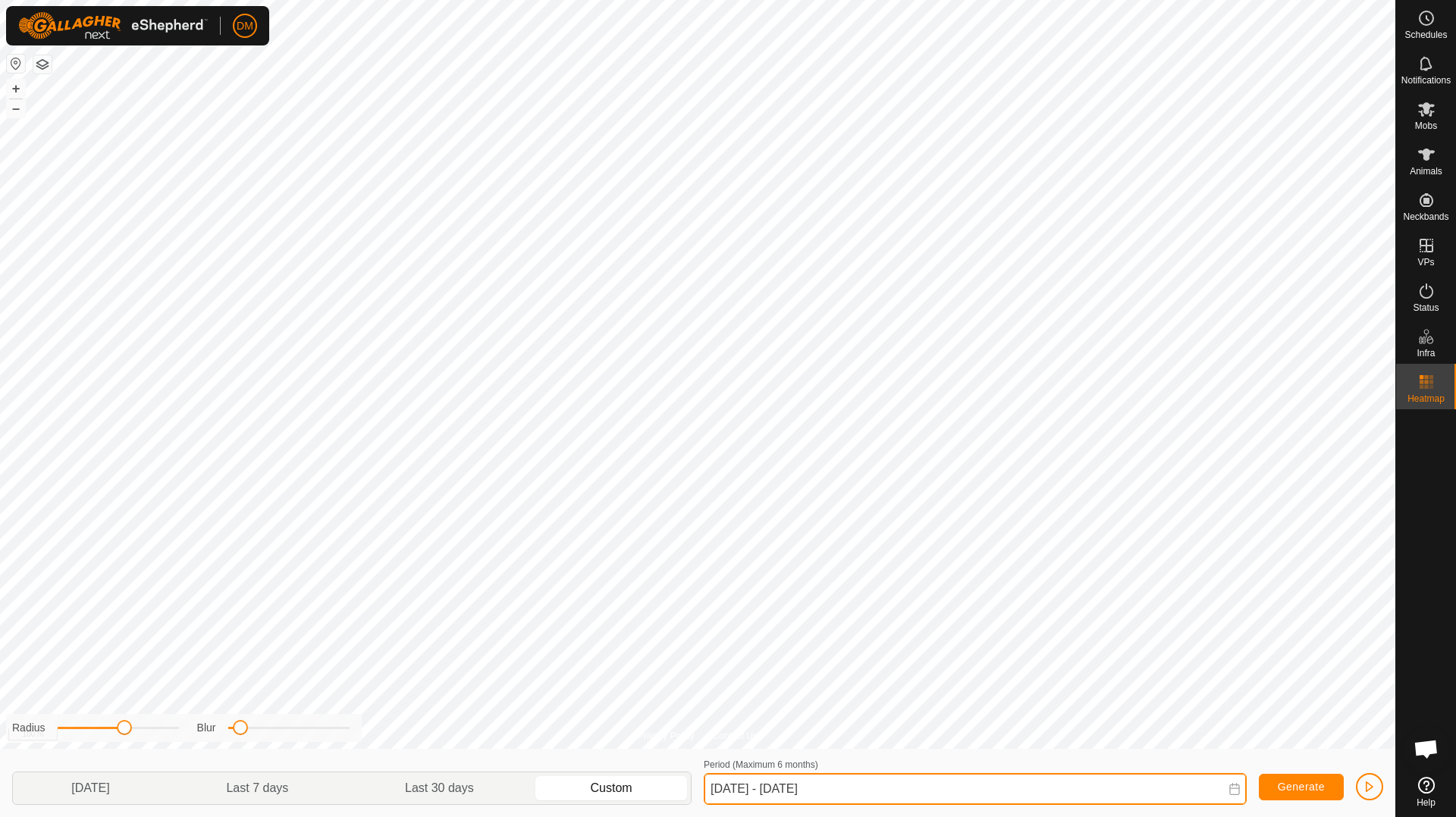
click at [878, 790] on input "[DATE] - [DATE]" at bounding box center [975, 789] width 543 height 32
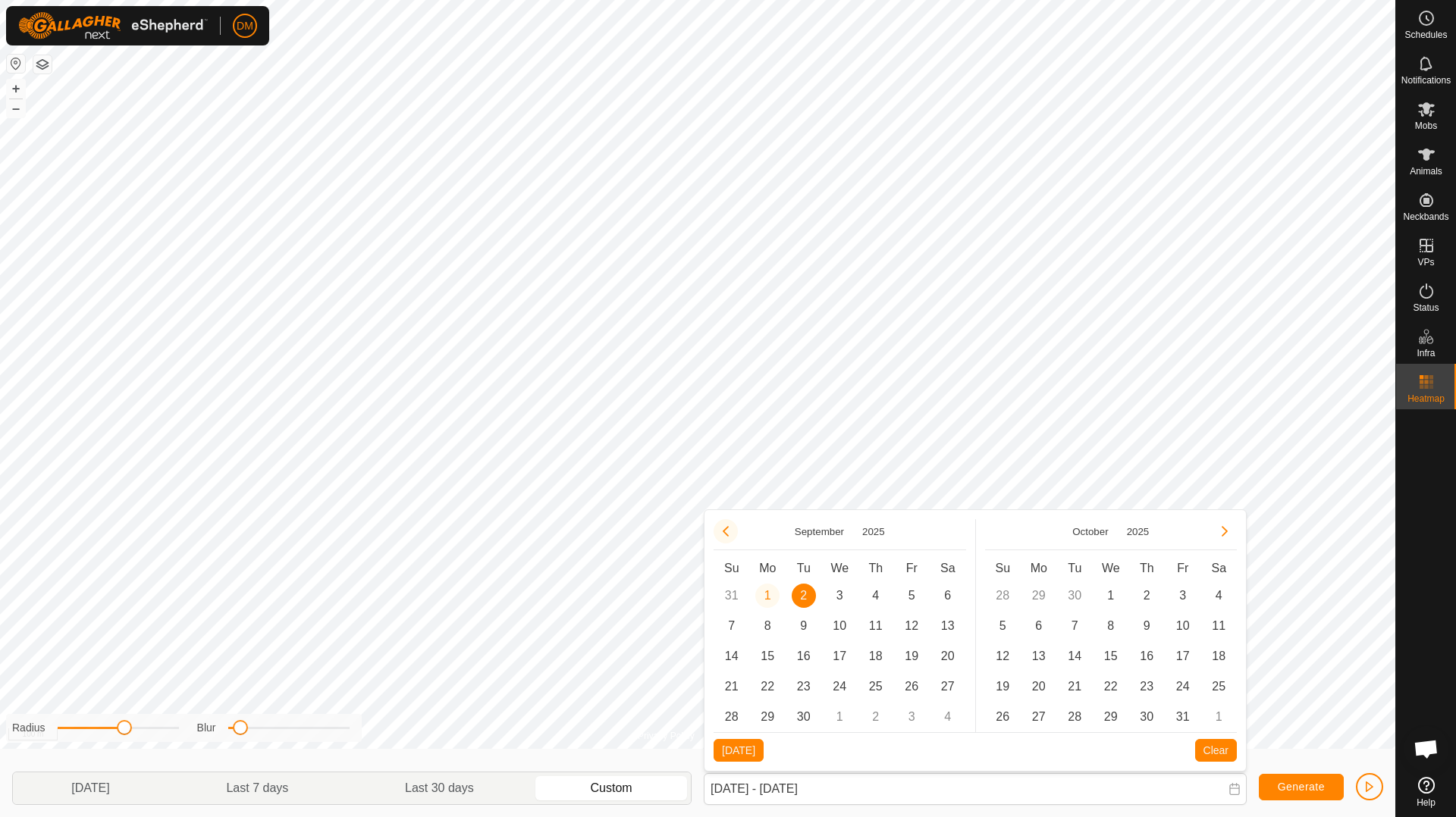
click at [732, 536] on button "Previous Month" at bounding box center [726, 531] width 24 height 24
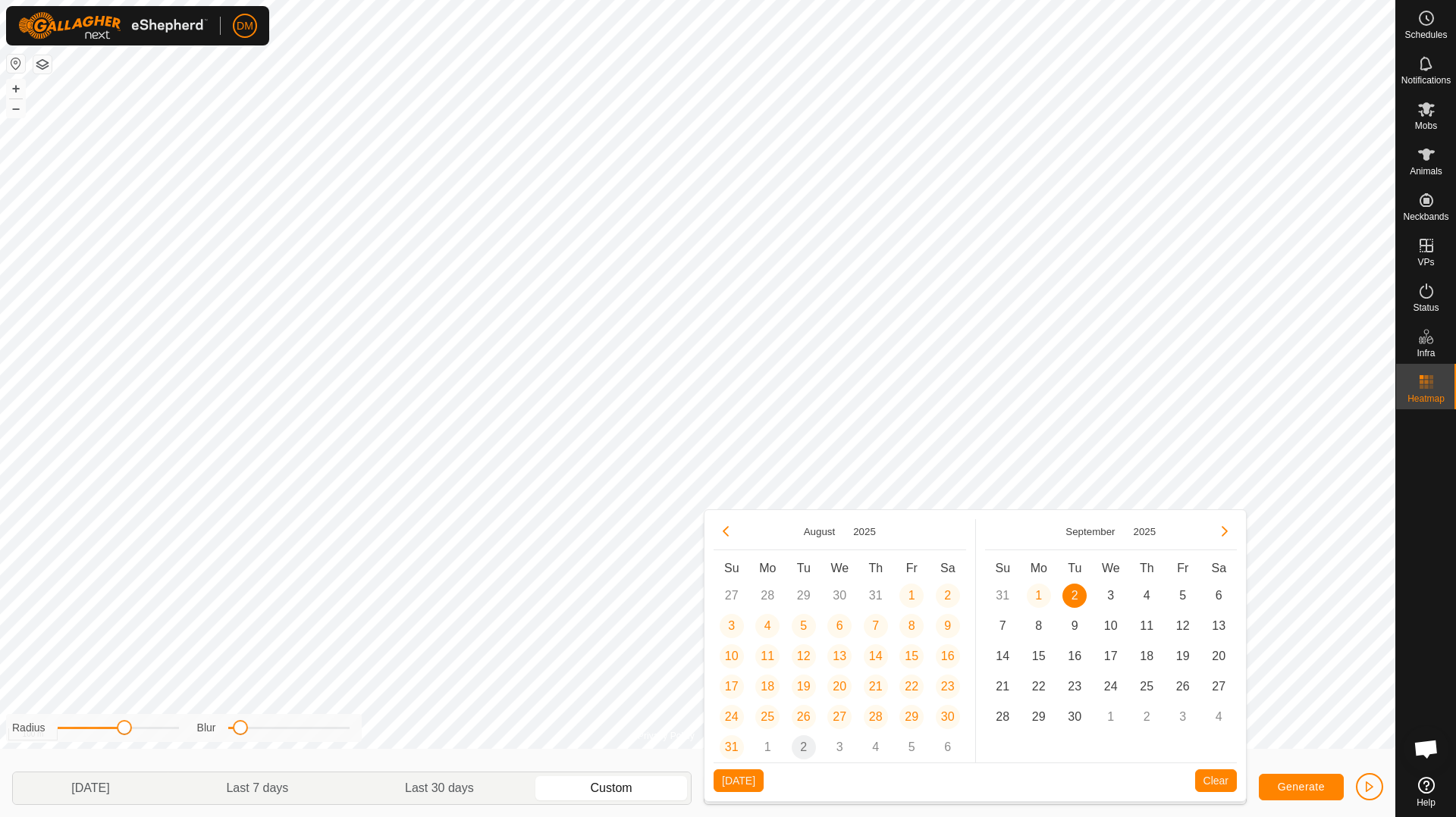
click at [732, 536] on button "Previous Month" at bounding box center [726, 531] width 24 height 24
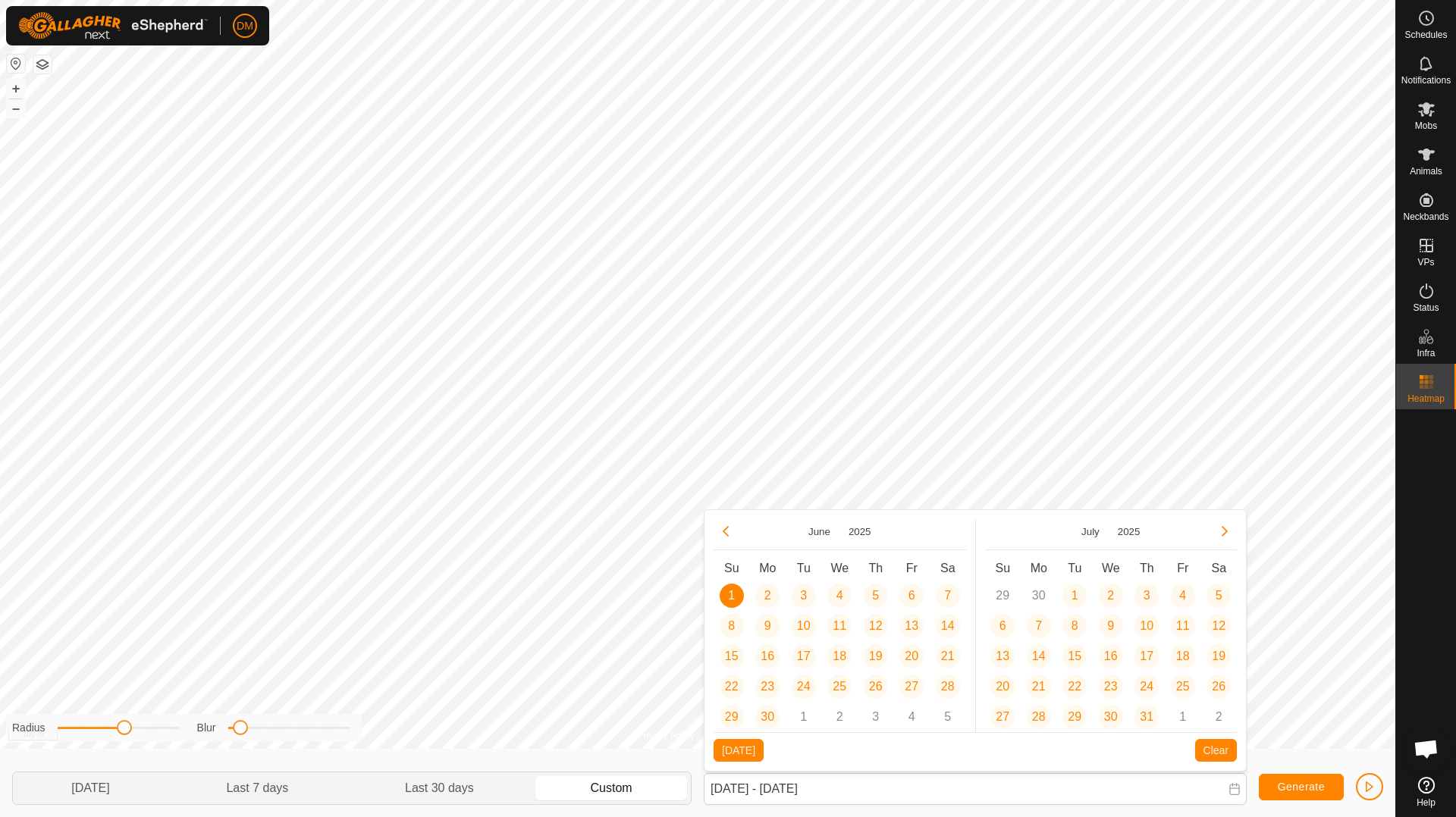
click at [732, 536] on button "Previous Month" at bounding box center [726, 531] width 24 height 24
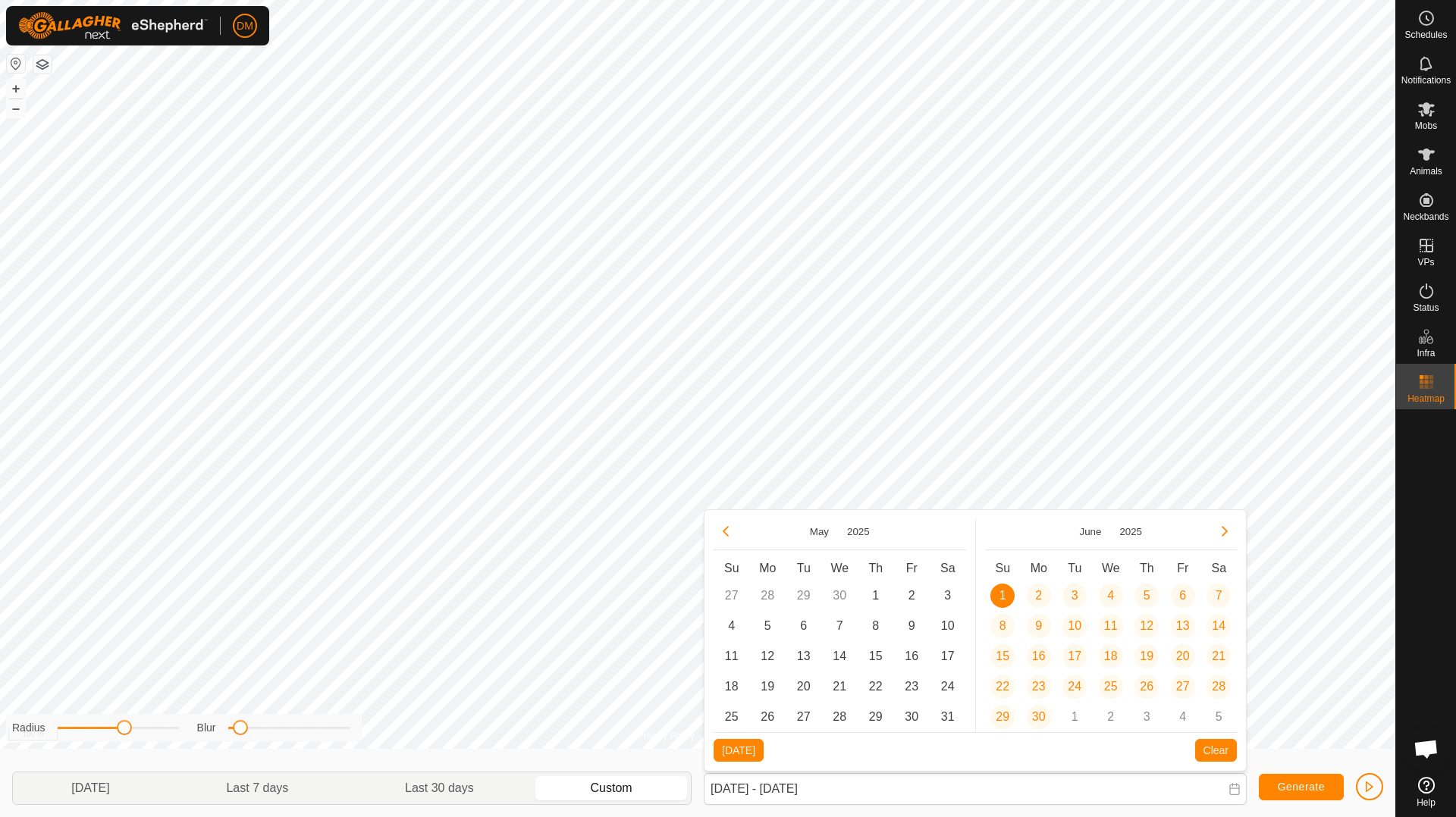
click at [732, 536] on button "Previous Month" at bounding box center [726, 531] width 24 height 24
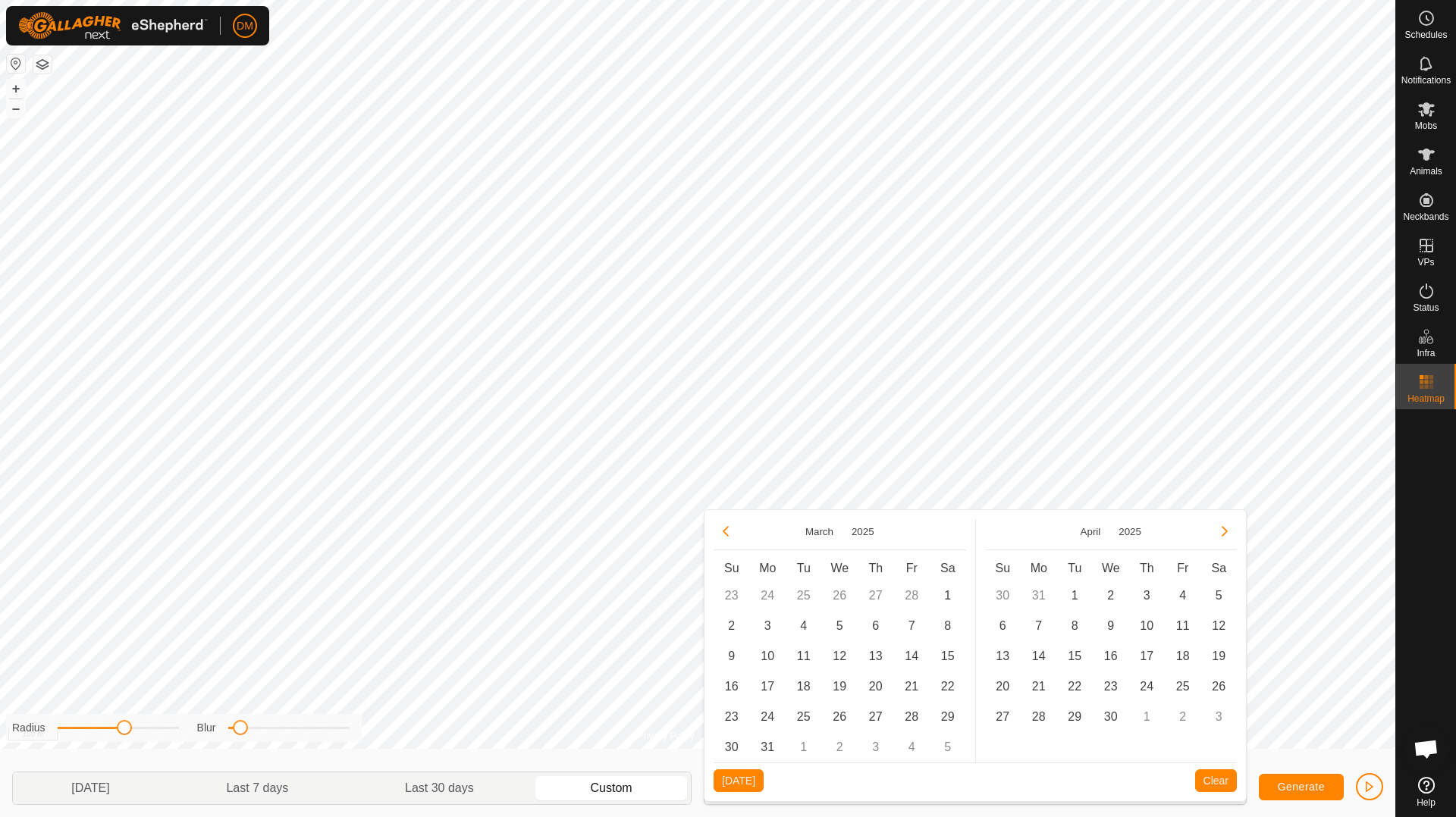
click at [732, 536] on button "Previous Month" at bounding box center [726, 531] width 24 height 24
click at [840, 591] on span "1" at bounding box center [840, 595] width 24 height 24
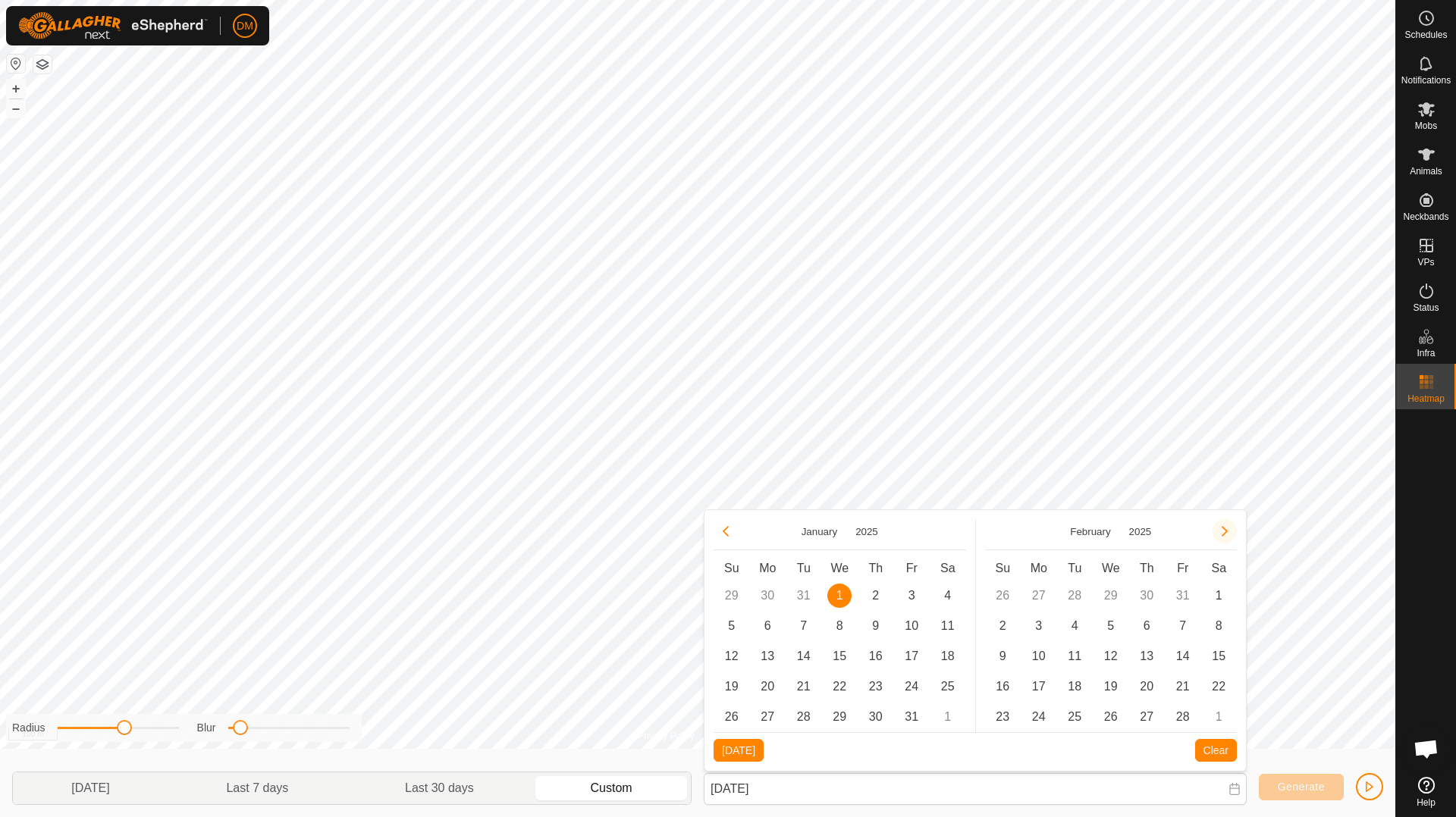
click at [1225, 532] on button "Next Month" at bounding box center [1225, 531] width 24 height 24
click at [1226, 532] on button "Next Month" at bounding box center [1225, 531] width 24 height 24
click at [730, 532] on button "Previous Month" at bounding box center [726, 531] width 24 height 24
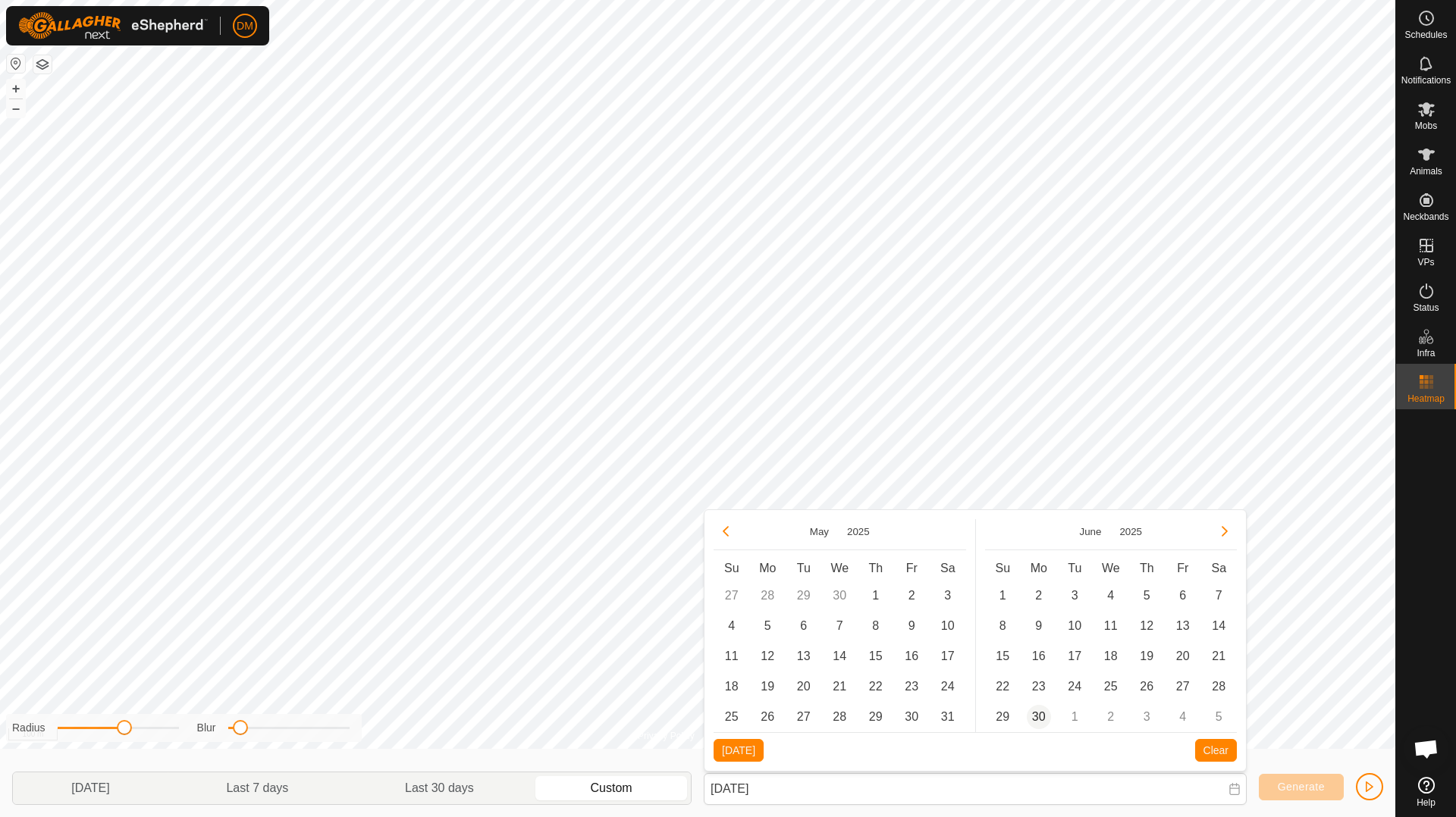
click at [1038, 709] on span "30" at bounding box center [1039, 717] width 24 height 24
type input "[DATE] - [DATE]"
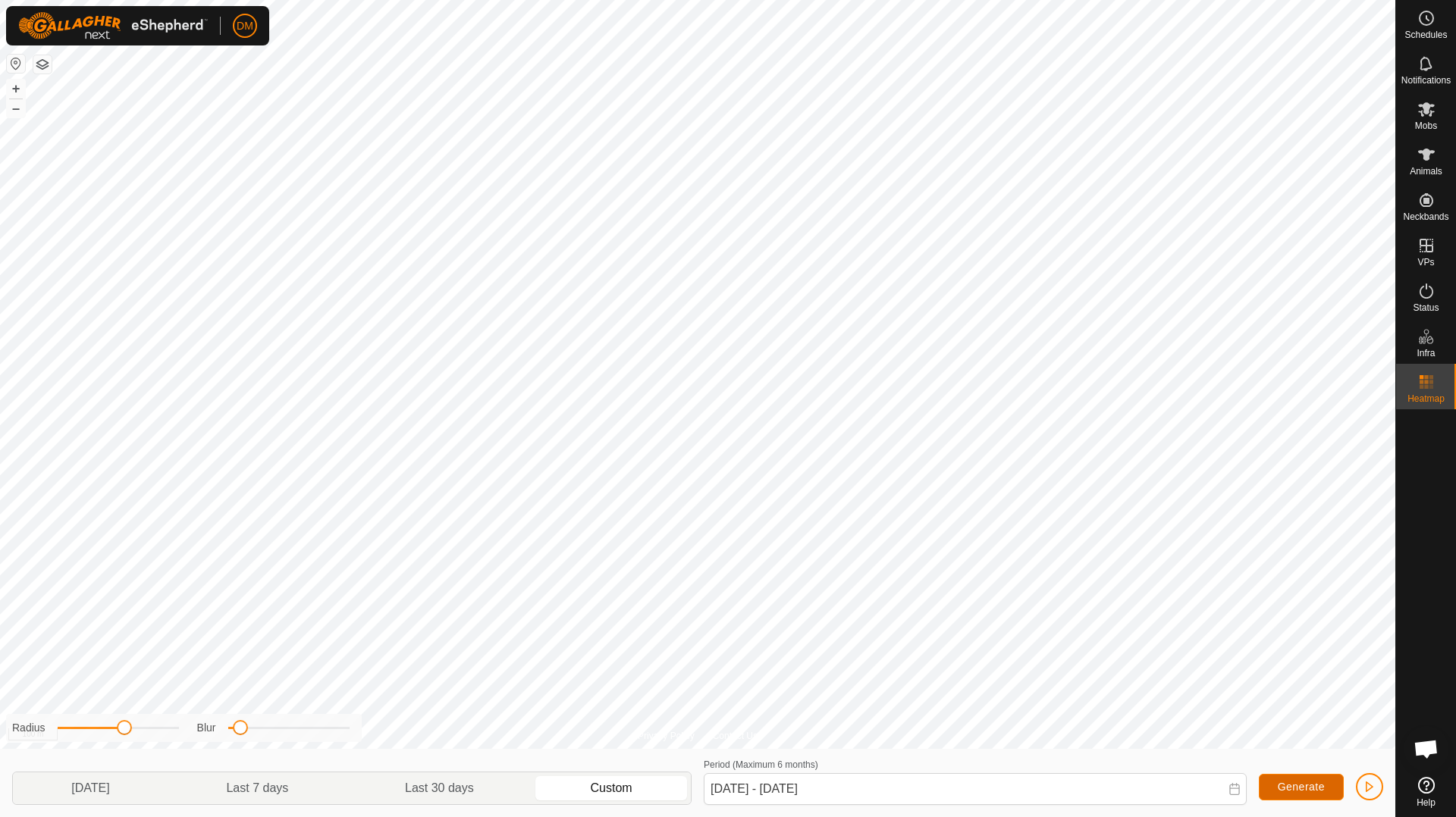
click at [1309, 792] on span "Generate" at bounding box center [1301, 787] width 47 height 12
